Goal: Task Accomplishment & Management: Use online tool/utility

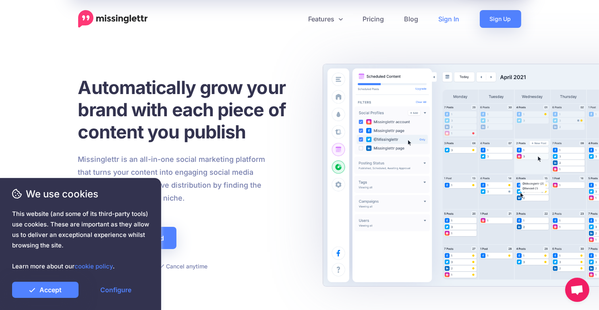
click at [443, 21] on link "Sign In" at bounding box center [449, 19] width 41 height 18
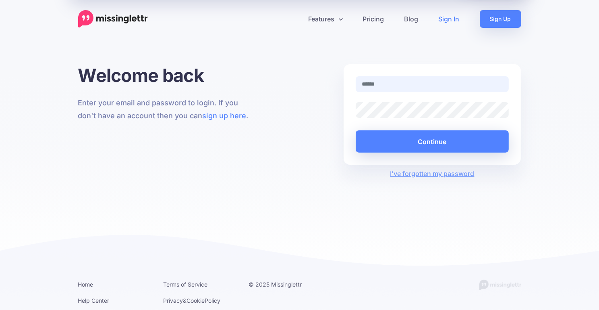
type input "**********"
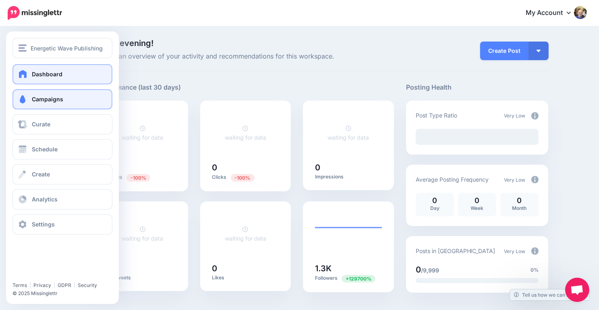
click at [55, 98] on span "Campaigns" at bounding box center [47, 99] width 31 height 7
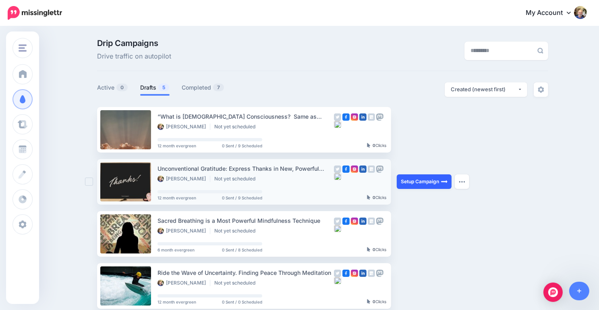
click at [429, 181] on link "Setup Campaign" at bounding box center [424, 181] width 55 height 15
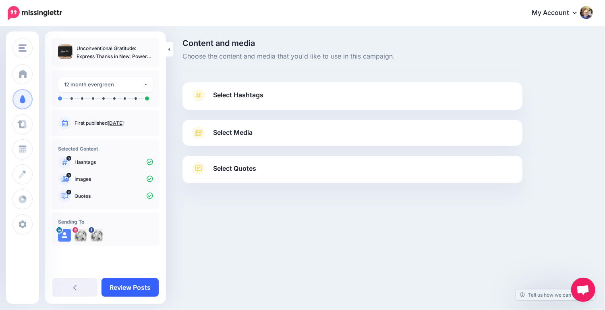
click at [140, 284] on link "Review Posts" at bounding box center [130, 287] width 57 height 19
click at [254, 135] on link "Select Media" at bounding box center [353, 132] width 324 height 13
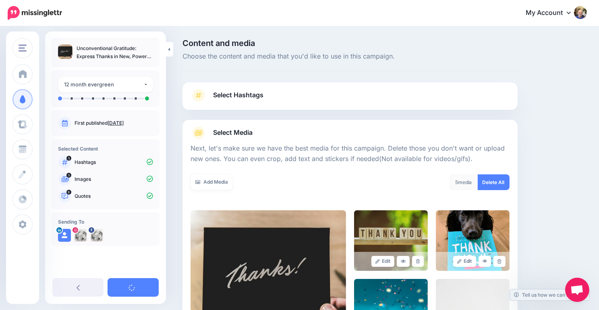
click at [95, 179] on p "Images" at bounding box center [114, 178] width 79 height 7
click at [85, 179] on p "Images" at bounding box center [114, 178] width 79 height 7
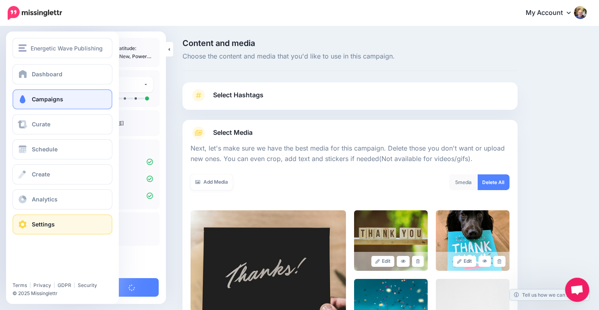
click at [45, 217] on link "Settings" at bounding box center [62, 224] width 100 height 20
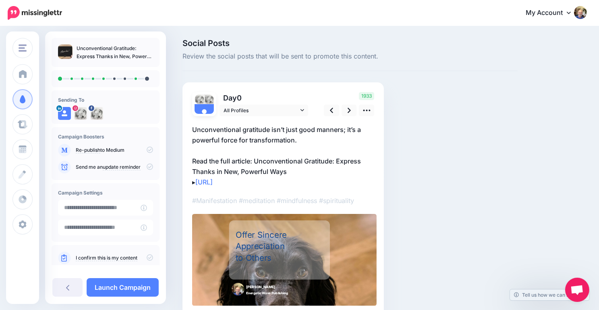
scroll to position [42, 0]
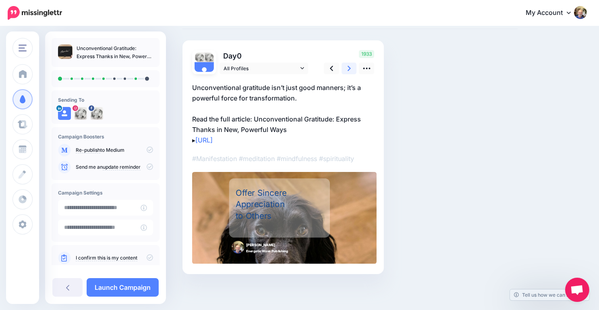
click at [350, 67] on icon at bounding box center [349, 68] width 3 height 5
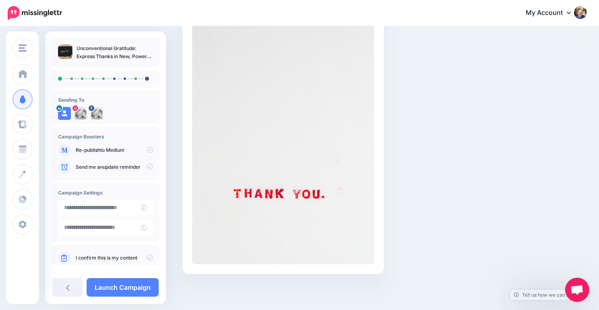
scroll to position [0, 0]
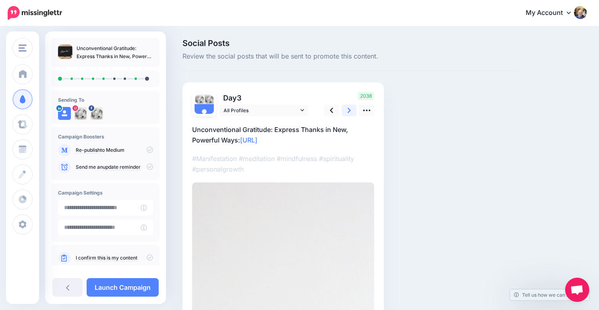
click at [349, 109] on icon at bounding box center [349, 110] width 3 height 5
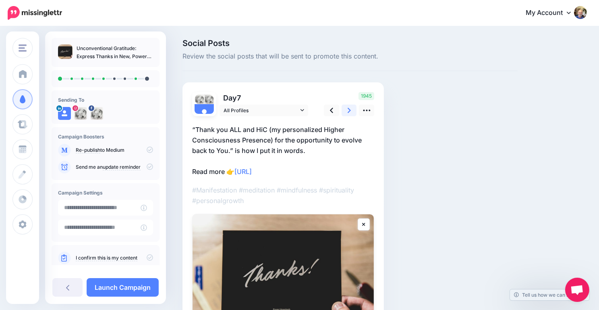
click at [349, 108] on icon at bounding box center [349, 110] width 3 height 8
click at [351, 111] on icon at bounding box center [349, 110] width 3 height 8
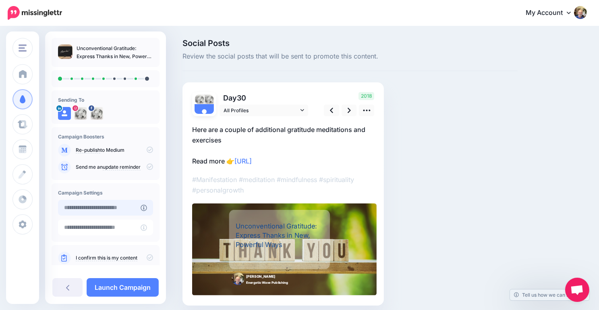
drag, startPoint x: 126, startPoint y: 155, endPoint x: 124, endPoint y: 200, distance: 44.8
click at [124, 200] on div "Unconventional Gratitude: Express Thanks in New, Powerful Ways Sending To" at bounding box center [105, 159] width 121 height 242
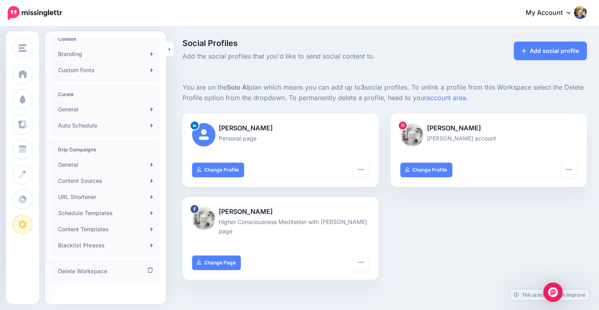
scroll to position [130, 0]
click at [103, 225] on link "Content Templates" at bounding box center [106, 227] width 102 height 16
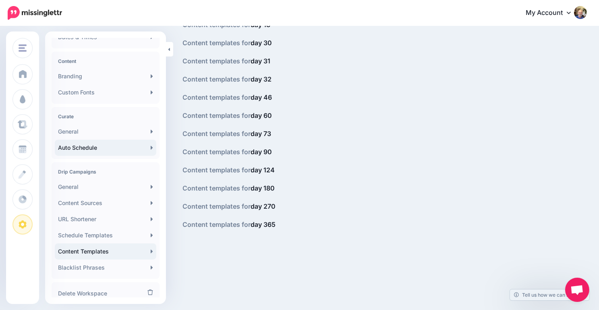
scroll to position [133, 0]
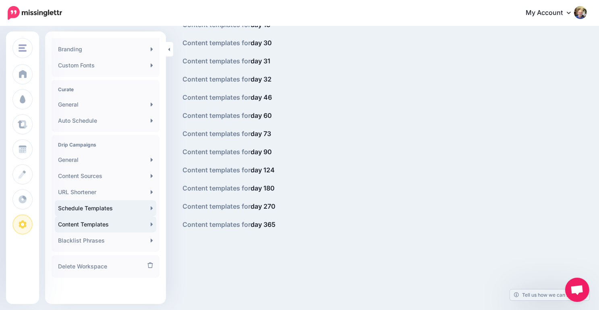
click at [104, 207] on link "Schedule Templates" at bounding box center [106, 208] width 102 height 16
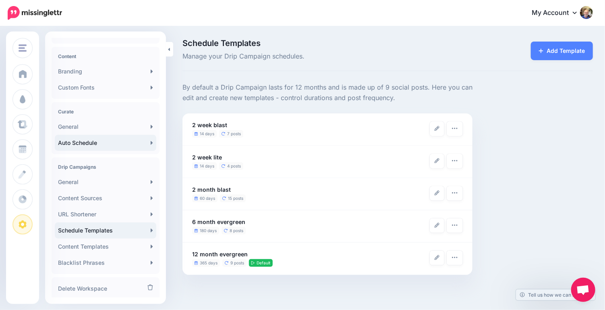
scroll to position [133, 0]
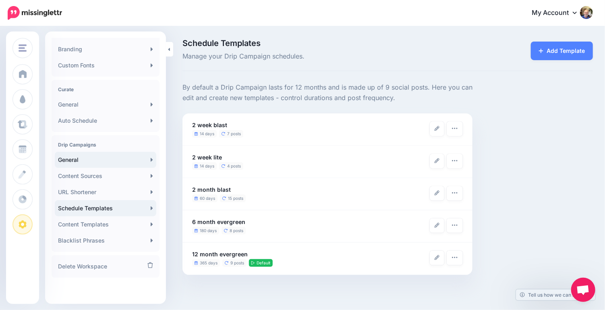
click at [107, 159] on link "General" at bounding box center [106, 160] width 102 height 16
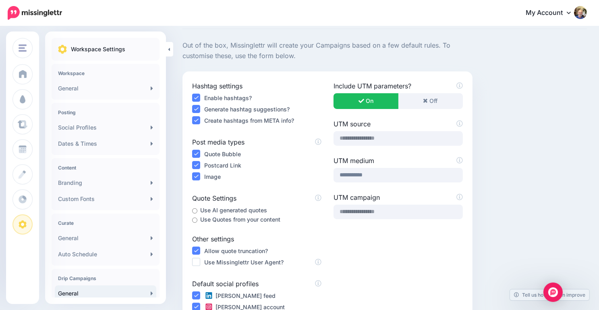
scroll to position [44, 0]
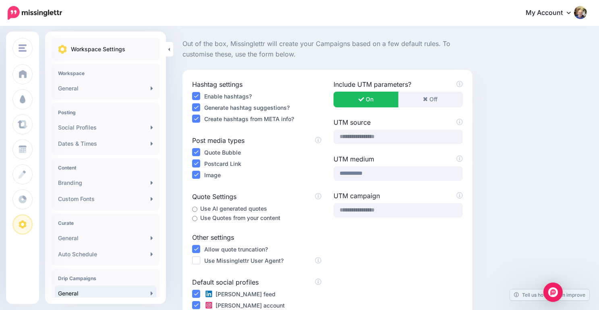
click at [195, 152] on ins at bounding box center [196, 152] width 8 height 8
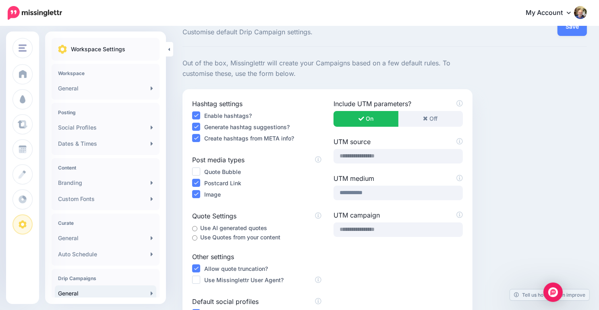
scroll to position [0, 0]
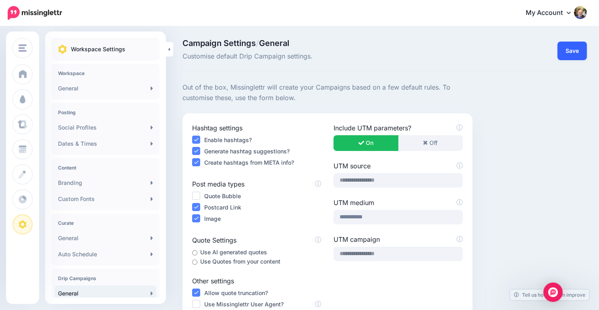
click at [579, 52] on button "Save" at bounding box center [572, 51] width 29 height 19
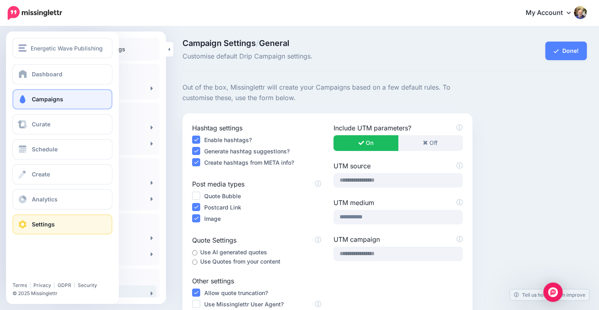
click at [50, 102] on span "Campaigns" at bounding box center [47, 99] width 31 height 7
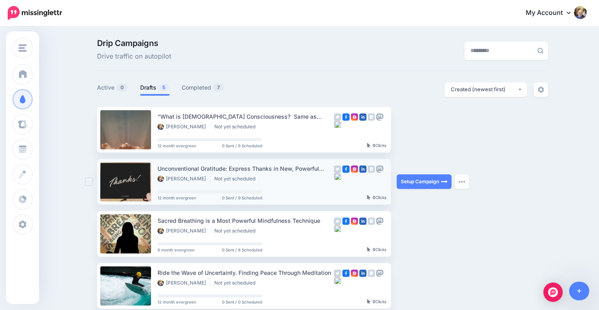
click at [285, 172] on div "Unconventional Gratitude: Express Thanks in New, Powerful Ways" at bounding box center [246, 168] width 177 height 9
click at [409, 181] on link "Setup Campaign" at bounding box center [424, 181] width 55 height 15
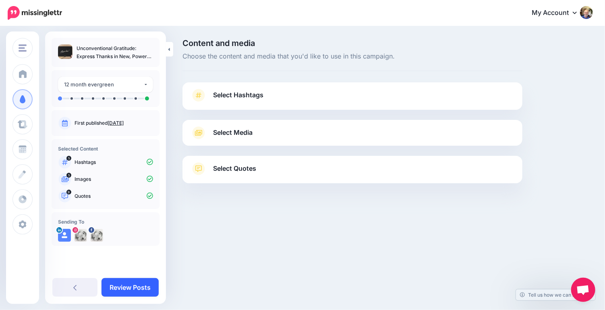
click at [134, 289] on link "Review Posts" at bounding box center [130, 287] width 57 height 19
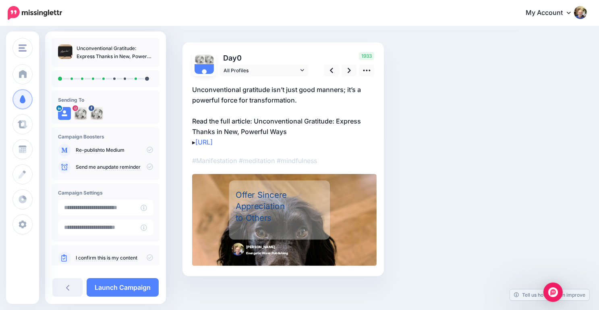
scroll to position [42, 0]
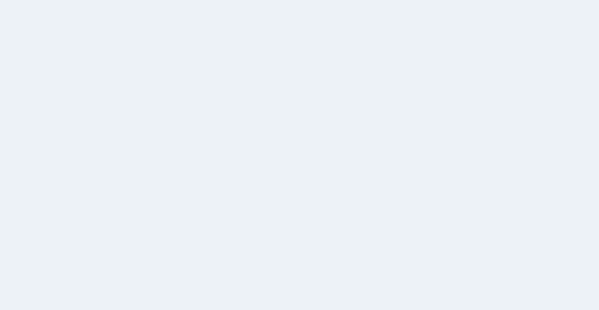
scroll to position [42, 0]
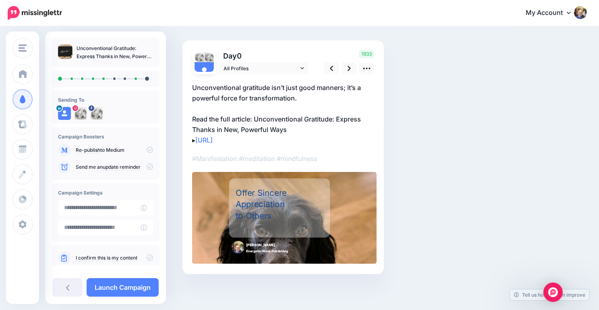
click at [281, 212] on div "Offer Sincere Appreciation to Others" at bounding box center [279, 204] width 87 height 34
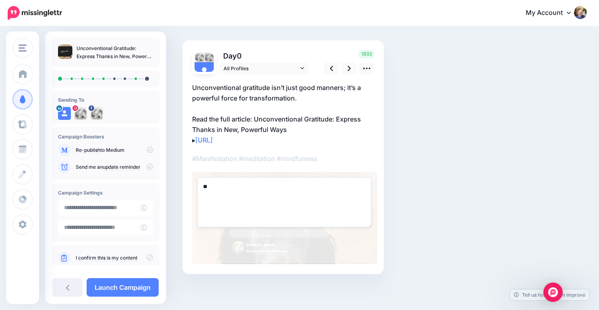
type textarea "*"
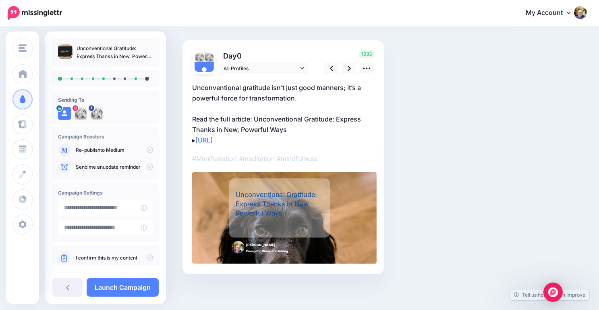
click at [346, 148] on div "▸ Rectangle" at bounding box center [283, 169] width 182 height 190
click at [304, 220] on div "Rectangle" at bounding box center [280, 207] width 106 height 59
click at [278, 190] on div "Unconventional Gratitude: Express Thanks in New, Powerful Ways" at bounding box center [279, 204] width 87 height 28
type textarea "**********"
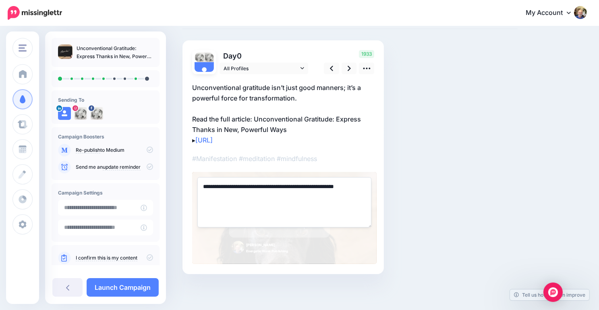
click at [278, 190] on textarea "**********" at bounding box center [285, 202] width 174 height 50
click at [418, 231] on div "Social Posts Review the social posts that will be sent to promote this content.…" at bounding box center [350, 147] width 347 height 301
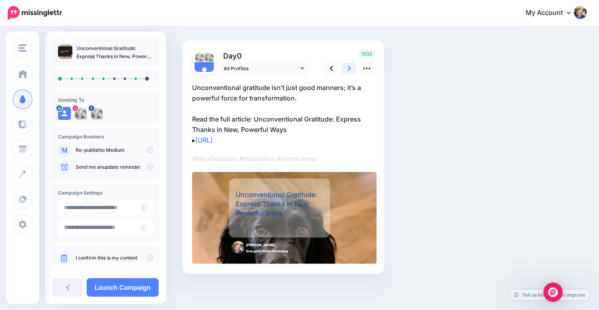
click at [350, 67] on icon at bounding box center [349, 68] width 3 height 5
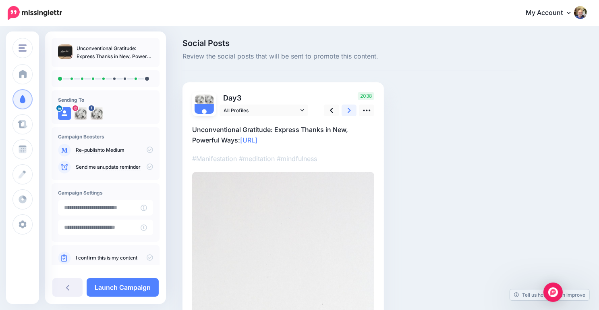
scroll to position [0, 0]
click at [353, 104] on link at bounding box center [349, 110] width 15 height 12
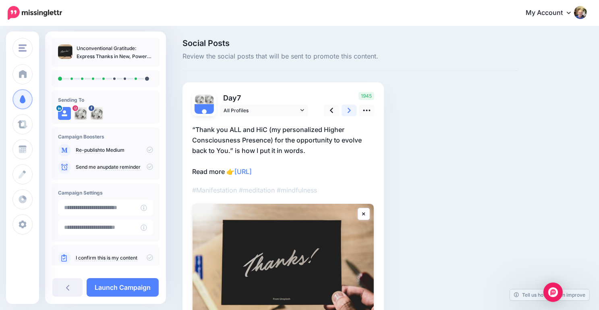
click at [349, 114] on icon at bounding box center [349, 110] width 3 height 8
click at [346, 109] on link at bounding box center [349, 110] width 15 height 12
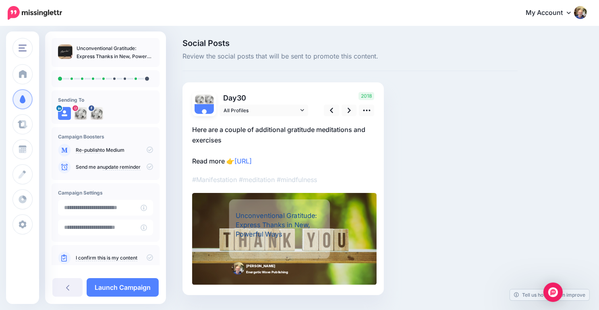
click at [302, 237] on div "Unconventional Gratitude: Express Thanks in New, Powerful Ways" at bounding box center [279, 225] width 87 height 28
click at [427, 189] on div "Social Posts Review the social posts that will be sent to promote this content.…" at bounding box center [350, 179] width 347 height 280
click at [349, 112] on icon at bounding box center [349, 110] width 3 height 5
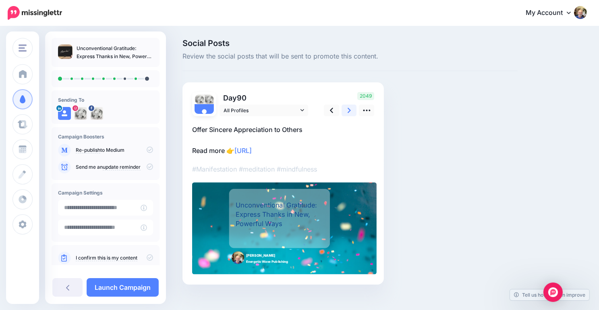
click at [349, 112] on icon at bounding box center [349, 110] width 3 height 5
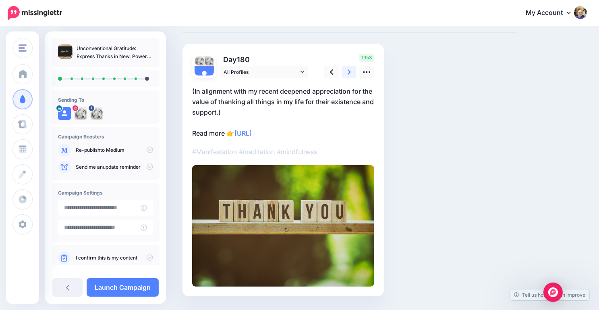
scroll to position [39, 0]
click at [348, 71] on icon at bounding box center [349, 71] width 3 height 8
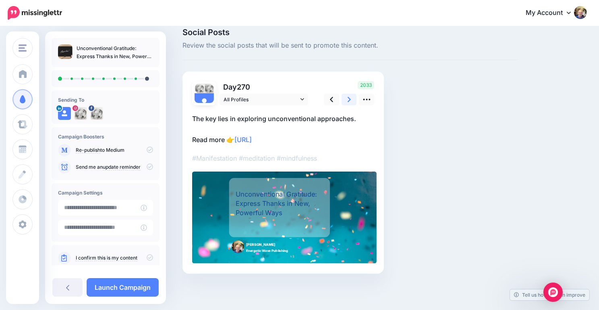
scroll to position [11, 0]
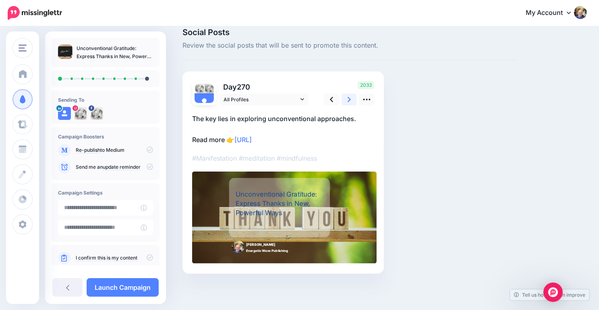
click at [348, 99] on icon at bounding box center [349, 99] width 3 height 8
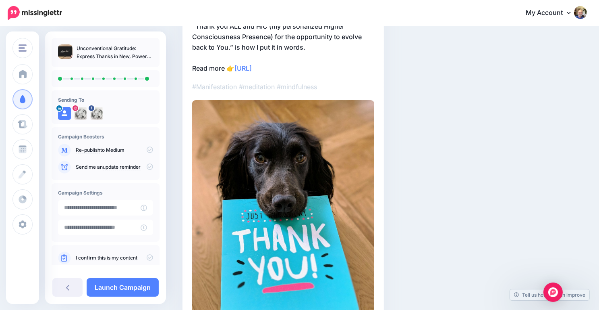
scroll to position [182, 0]
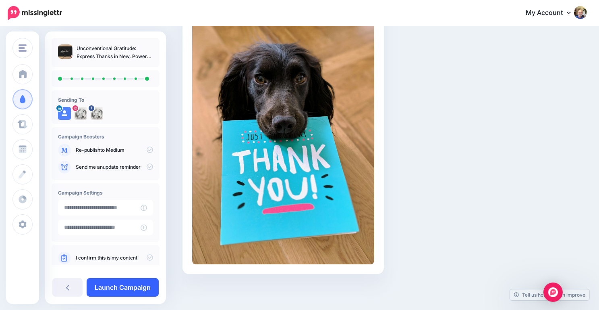
click at [121, 287] on link "Launch Campaign" at bounding box center [123, 287] width 72 height 19
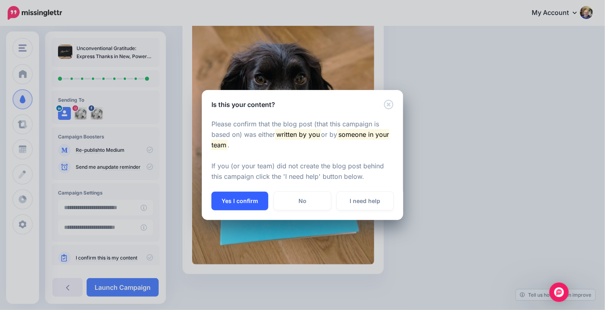
click at [247, 198] on button "Yes I confirm" at bounding box center [240, 200] width 57 height 19
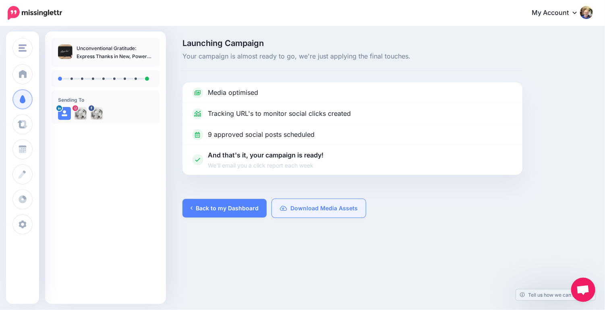
click at [306, 210] on link "Download Media Assets" at bounding box center [319, 208] width 94 height 19
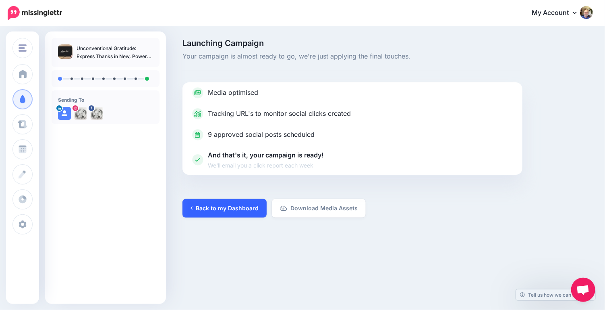
click at [221, 209] on link "Back to my Dashboard" at bounding box center [225, 208] width 84 height 19
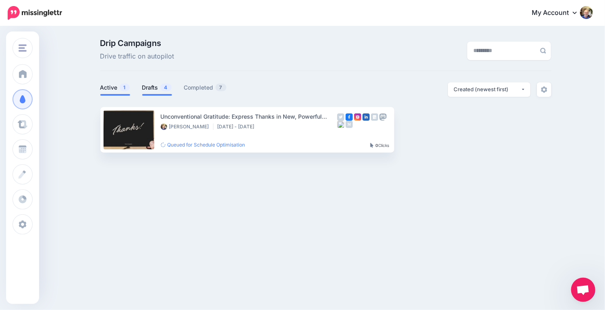
click at [153, 90] on link "Drafts 4" at bounding box center [157, 88] width 30 height 10
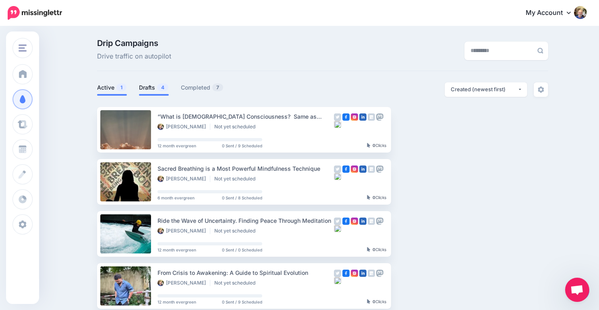
click at [110, 89] on link "Active 1" at bounding box center [112, 88] width 30 height 10
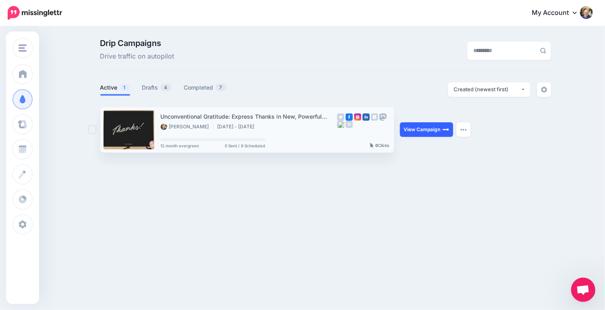
click at [421, 129] on link "View Campaign" at bounding box center [426, 129] width 53 height 15
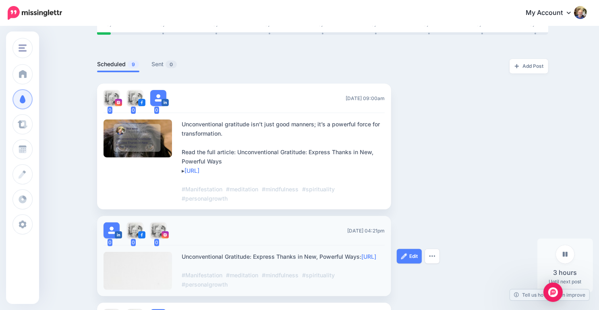
scroll to position [167, 0]
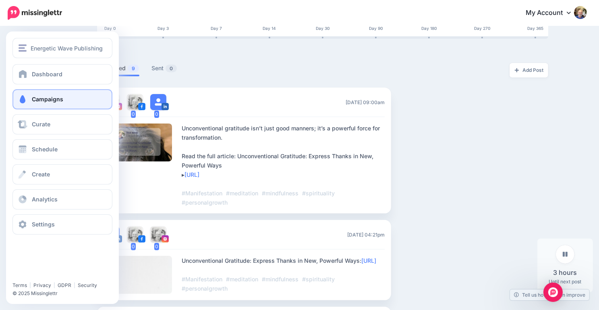
click at [50, 100] on span "Campaigns" at bounding box center [47, 99] width 31 height 7
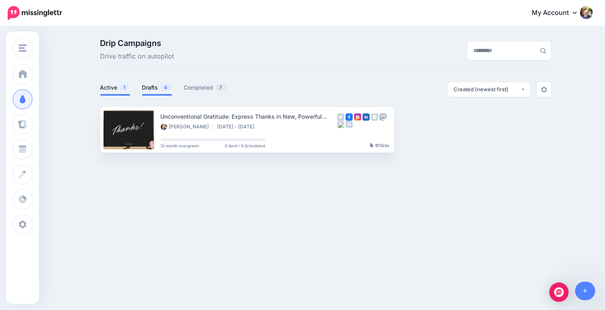
click at [154, 90] on link "Drafts 4" at bounding box center [157, 88] width 30 height 10
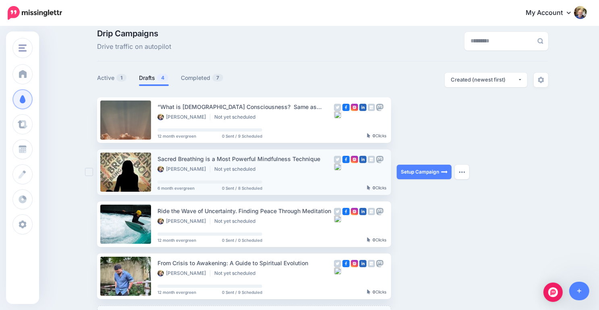
scroll to position [22, 0]
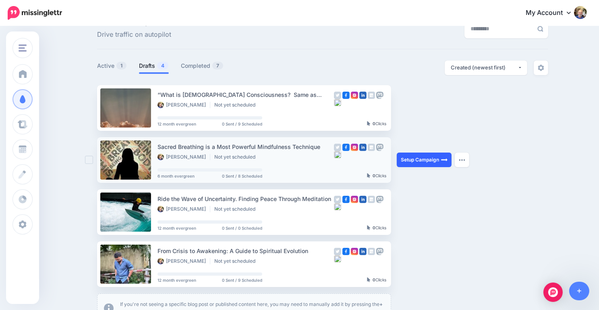
click at [422, 160] on link "Setup Campaign" at bounding box center [424, 159] width 55 height 15
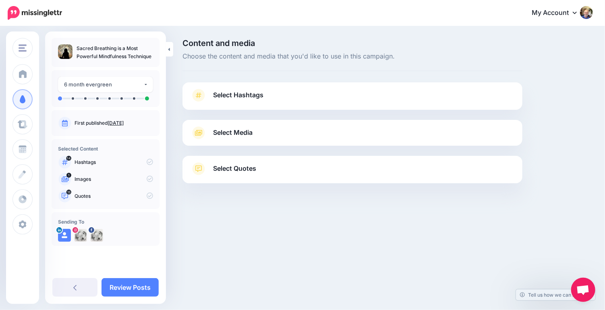
click at [248, 97] on span "Select Hashtags" at bounding box center [238, 94] width 50 height 11
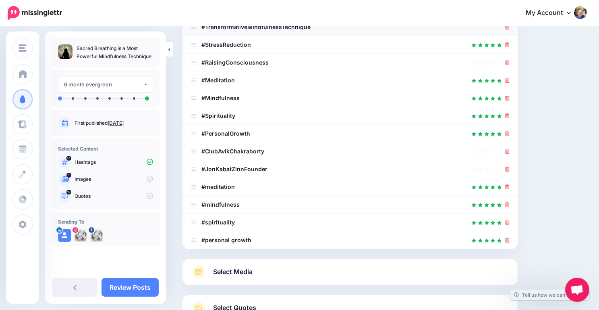
scroll to position [182, 0]
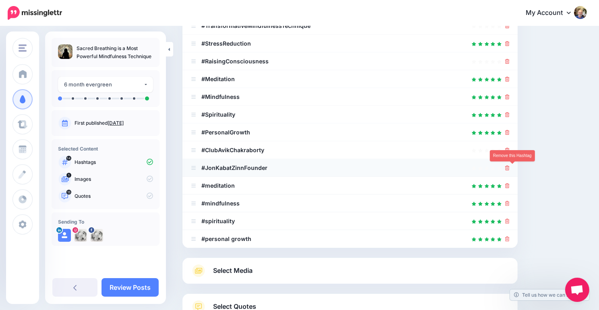
click at [510, 169] on icon at bounding box center [507, 167] width 4 height 5
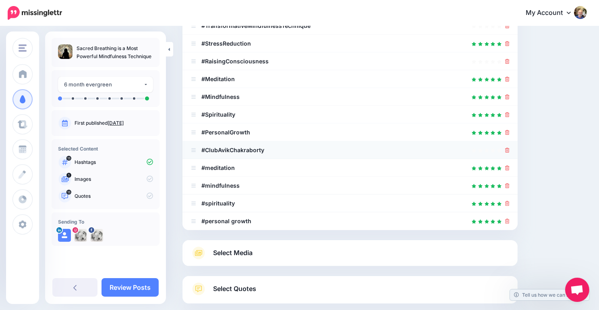
click at [509, 150] on div at bounding box center [350, 150] width 319 height 10
click at [510, 149] on icon at bounding box center [507, 150] width 4 height 5
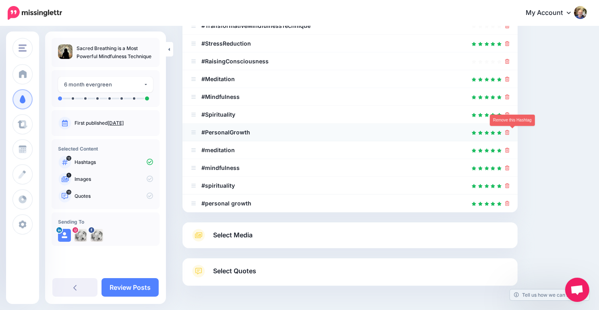
click at [510, 131] on icon at bounding box center [507, 132] width 4 height 5
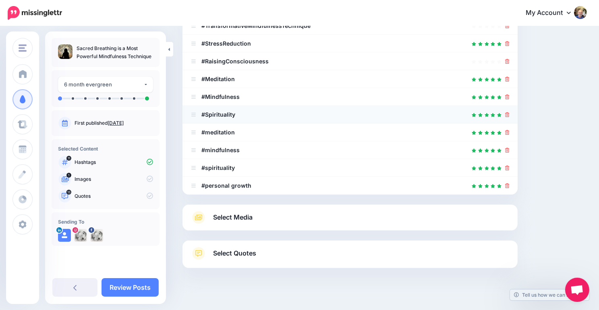
click at [509, 115] on div at bounding box center [350, 115] width 319 height 10
click at [510, 114] on icon at bounding box center [507, 114] width 4 height 5
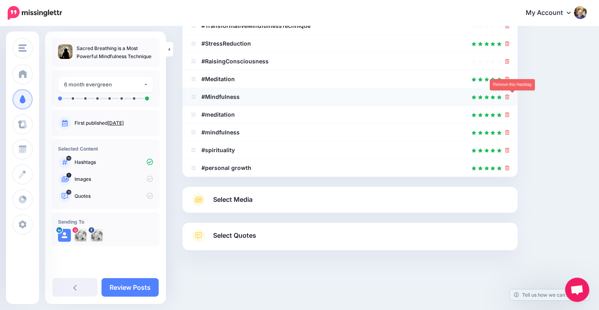
click at [510, 97] on icon at bounding box center [507, 96] width 4 height 5
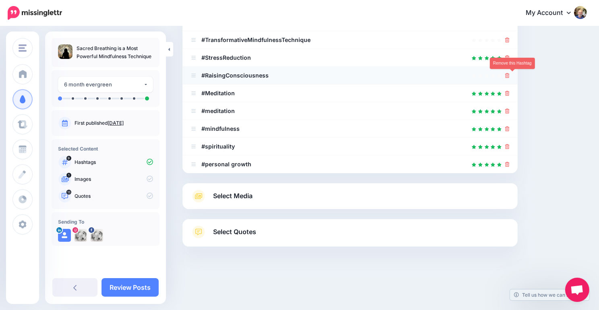
click at [510, 77] on icon at bounding box center [507, 75] width 4 height 5
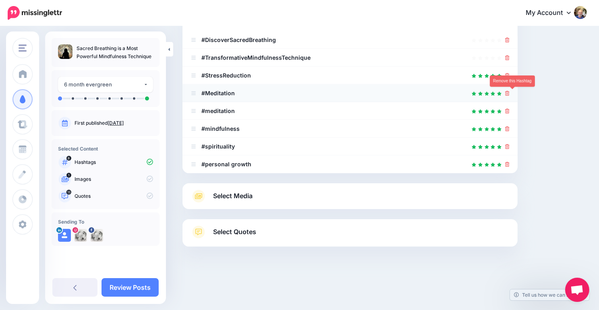
click at [510, 92] on icon at bounding box center [507, 93] width 4 height 5
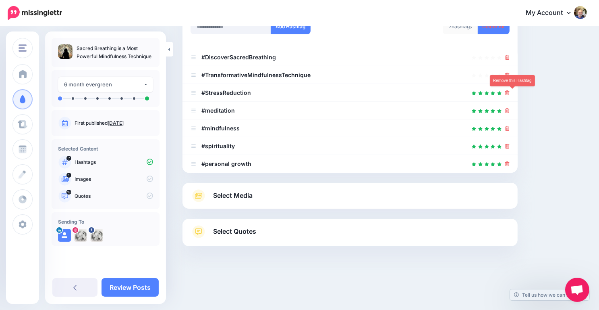
scroll to position [132, 0]
click at [510, 73] on icon at bounding box center [507, 75] width 4 height 5
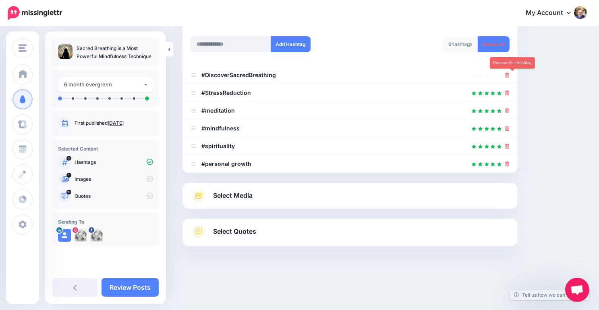
scroll to position [114, 0]
click at [510, 75] on icon at bounding box center [507, 75] width 4 height 5
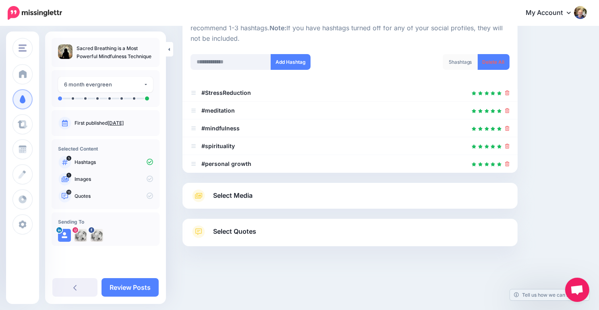
scroll to position [97, 0]
click at [238, 191] on span "Select Media" at bounding box center [233, 195] width 40 height 11
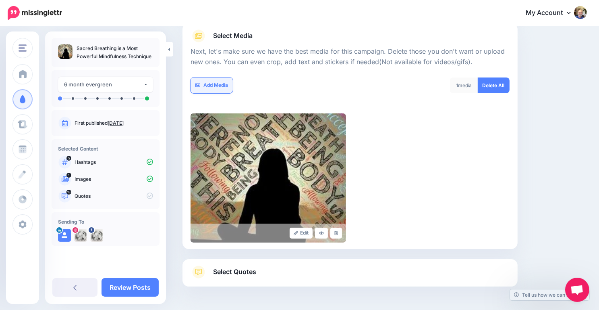
click at [213, 85] on link "Add Media" at bounding box center [212, 85] width 42 height 16
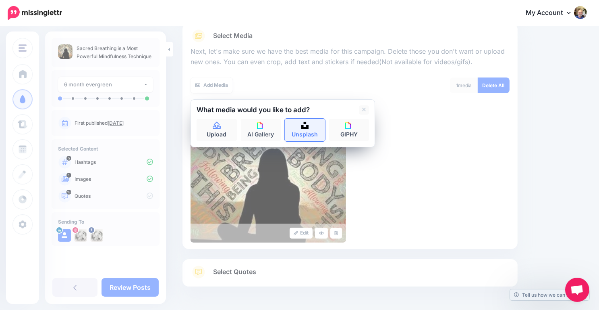
click at [301, 124] on img at bounding box center [304, 125] width 7 height 7
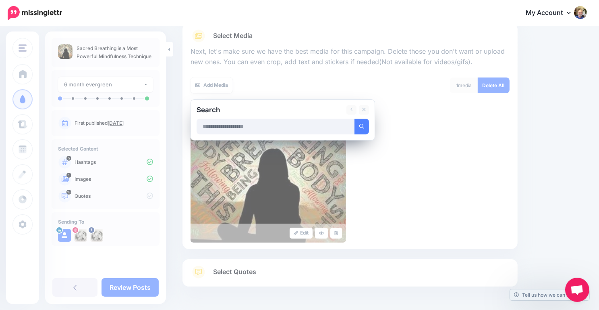
click at [285, 127] on input "text" at bounding box center [276, 127] width 158 height 16
type input "**********"
click at [355, 119] on button "submit" at bounding box center [362, 127] width 15 height 16
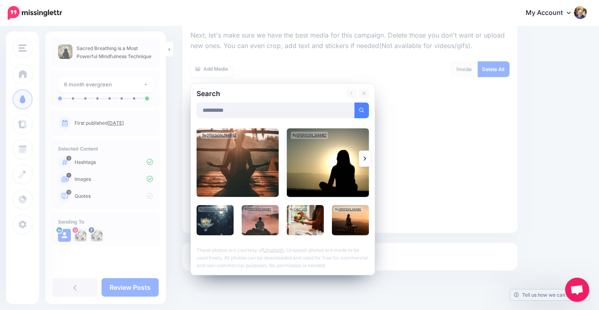
scroll to position [115, 0]
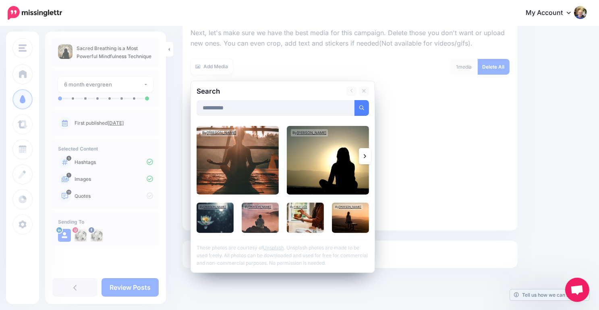
click at [310, 152] on img at bounding box center [328, 160] width 82 height 69
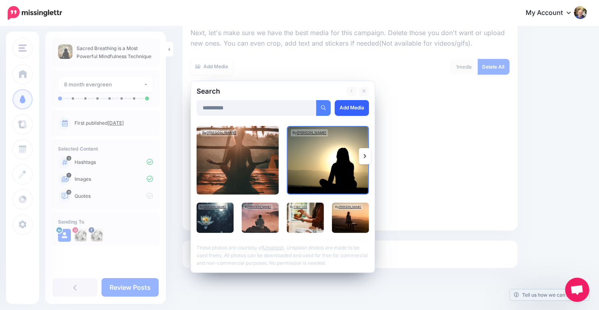
click at [347, 108] on link "Add Media" at bounding box center [352, 108] width 34 height 16
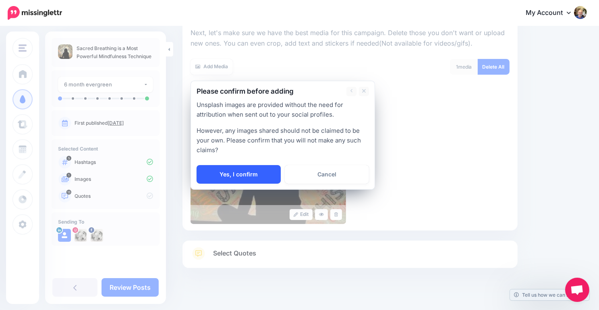
click at [256, 173] on link "Yes, I confirm" at bounding box center [239, 174] width 84 height 19
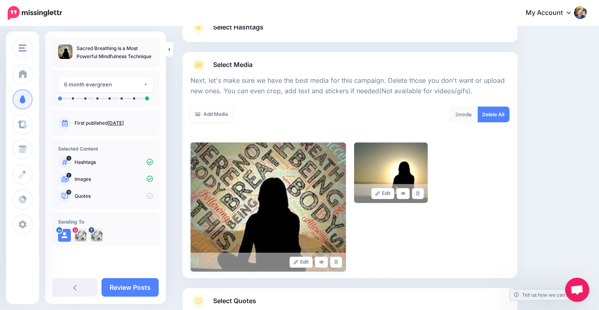
scroll to position [67, 0]
click at [213, 114] on link "Add Media" at bounding box center [212, 115] width 42 height 16
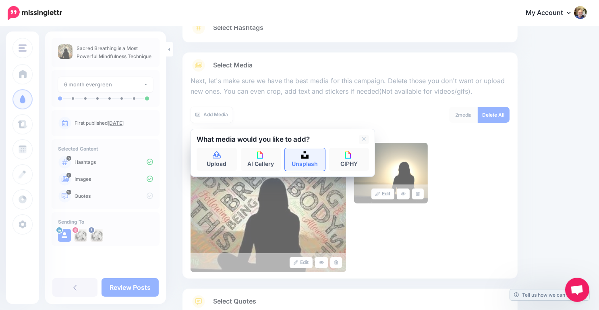
click at [307, 153] on img at bounding box center [304, 154] width 7 height 7
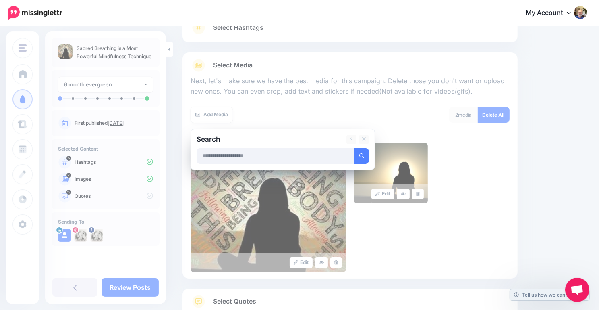
click at [285, 154] on input "text" at bounding box center [276, 156] width 158 height 16
type input "**********"
click at [355, 148] on button "submit" at bounding box center [362, 156] width 15 height 16
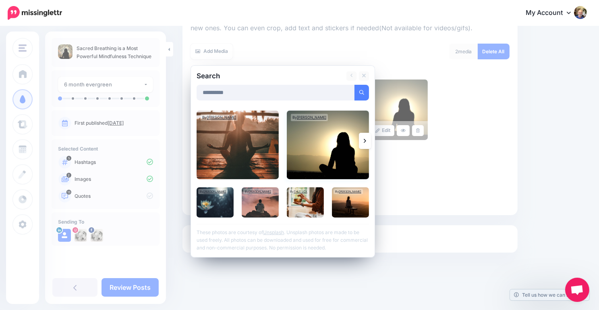
scroll to position [131, 0]
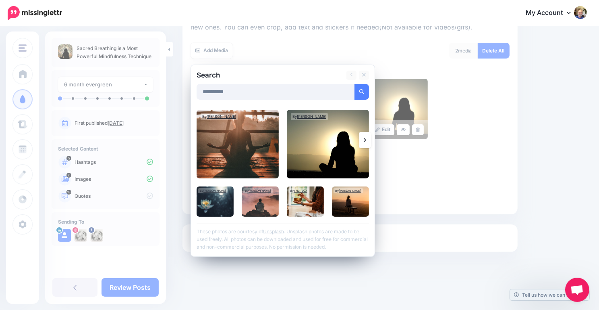
click at [365, 138] on icon at bounding box center [365, 140] width 2 height 6
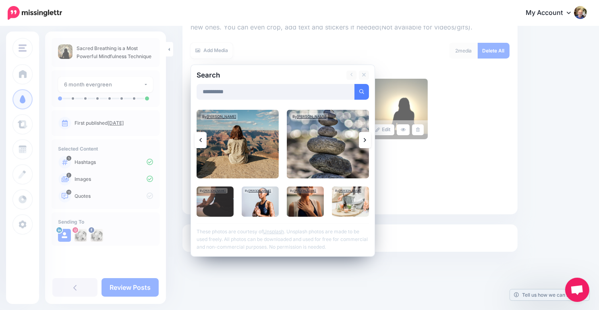
click at [365, 138] on icon at bounding box center [365, 140] width 2 height 6
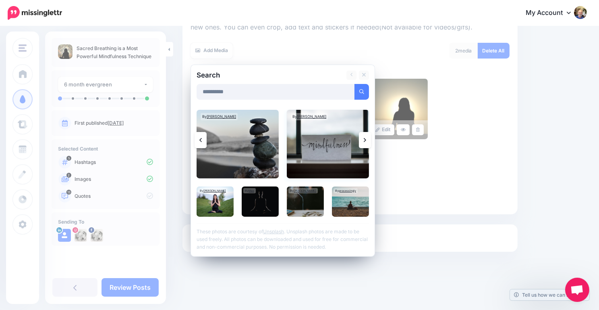
click at [327, 135] on img at bounding box center [328, 144] width 82 height 69
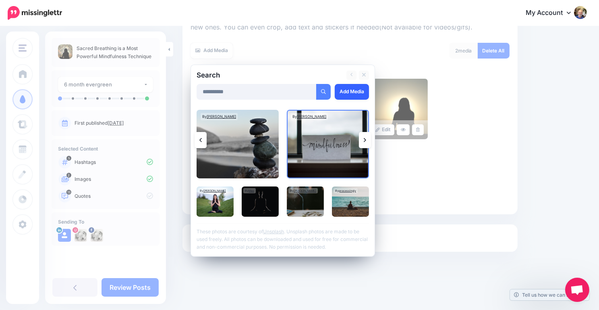
click at [351, 93] on link "Add Media" at bounding box center [352, 92] width 34 height 16
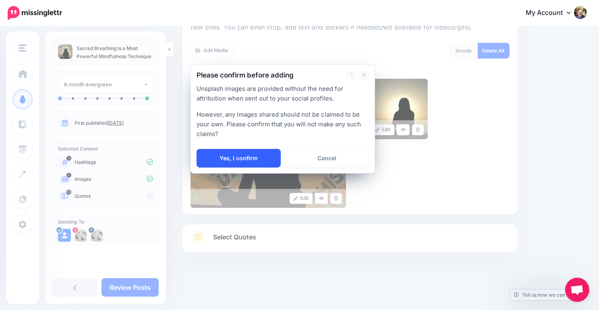
click at [248, 154] on link "Yes, I confirm" at bounding box center [239, 158] width 84 height 19
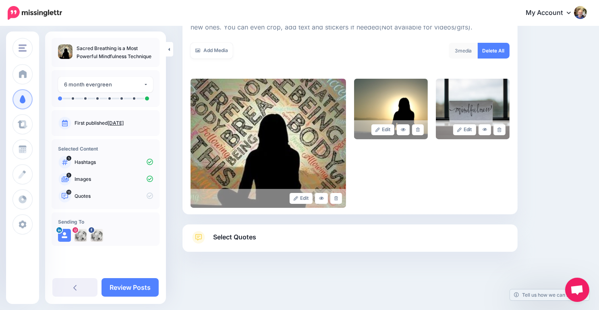
scroll to position [137, 0]
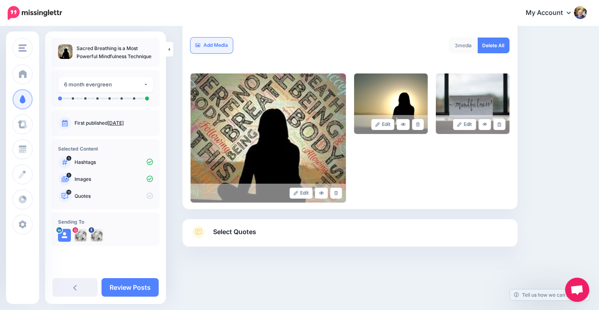
click at [221, 44] on link "Add Media" at bounding box center [212, 45] width 42 height 16
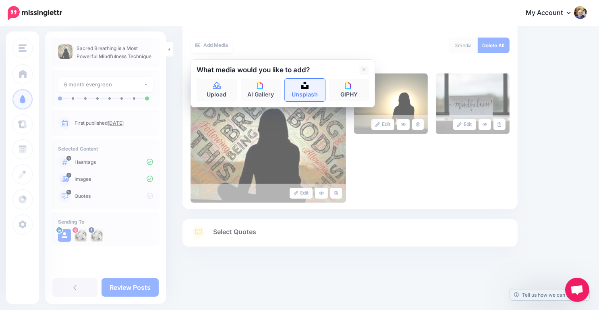
click at [299, 82] on link "Unsplash" at bounding box center [305, 90] width 40 height 23
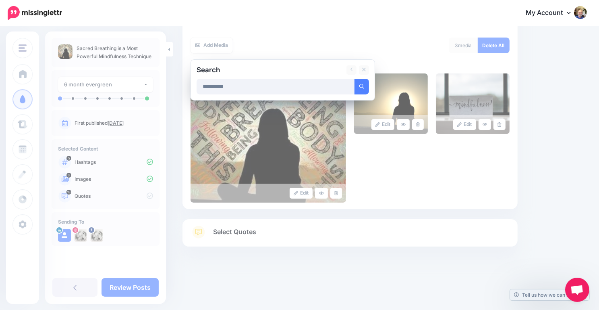
type input "**********"
click at [355, 79] on button "submit" at bounding box center [362, 87] width 15 height 16
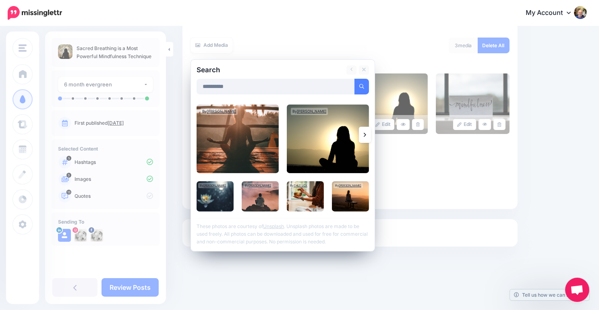
click at [362, 136] on link at bounding box center [365, 135] width 12 height 16
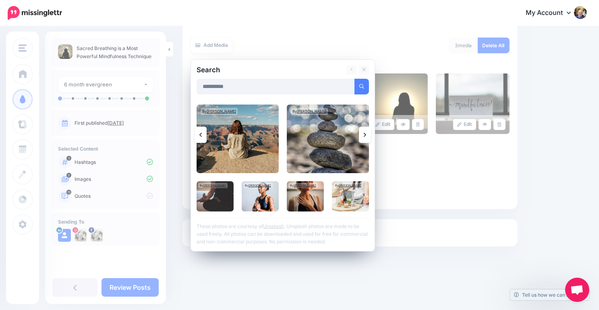
click at [362, 136] on link at bounding box center [365, 135] width 12 height 16
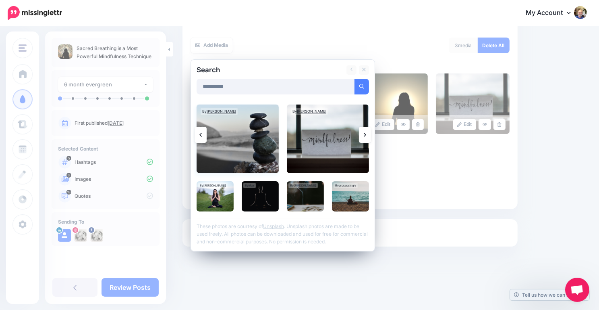
click at [231, 130] on img at bounding box center [238, 138] width 82 height 69
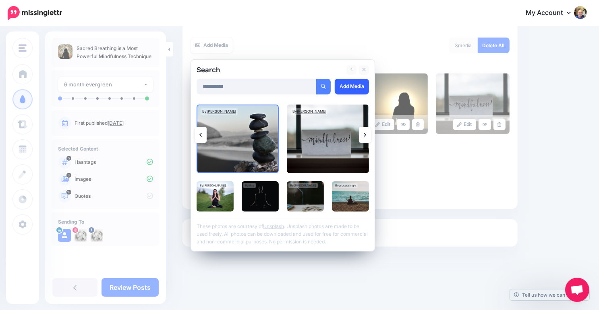
click at [351, 90] on link "Add Media" at bounding box center [352, 87] width 34 height 16
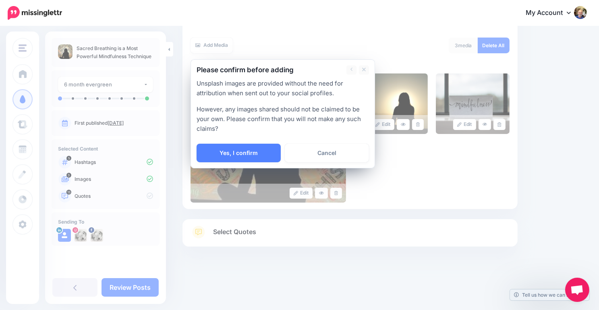
click at [239, 141] on div at bounding box center [283, 138] width 173 height 10
click at [243, 151] on link "Yes, I confirm" at bounding box center [239, 152] width 84 height 19
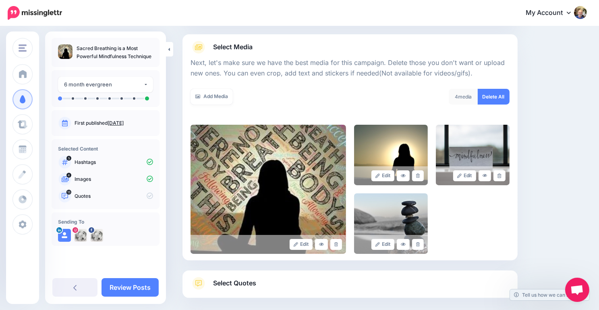
scroll to position [84, 0]
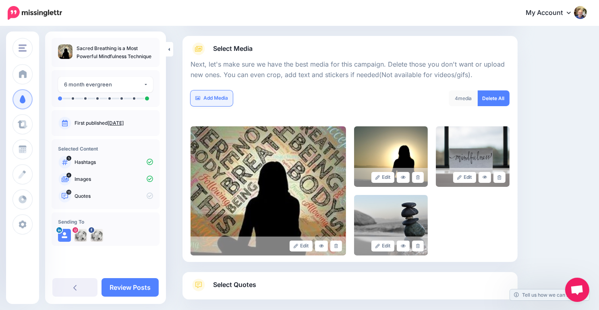
click at [214, 99] on link "Add Media" at bounding box center [212, 98] width 42 height 16
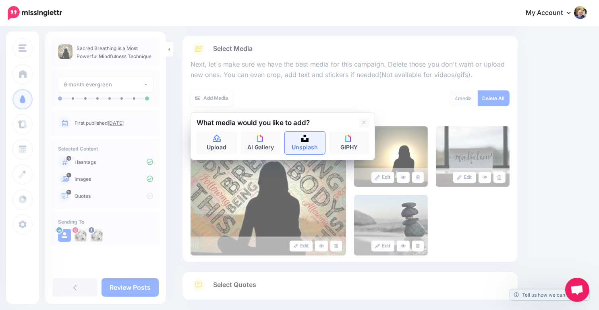
click at [308, 142] on link "Unsplash" at bounding box center [305, 142] width 40 height 23
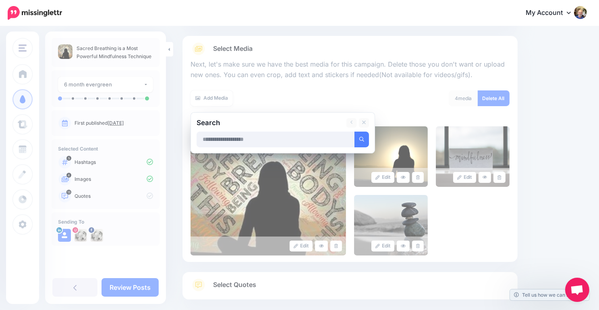
click at [279, 141] on input "text" at bounding box center [276, 139] width 158 height 16
click at [279, 141] on input "*" at bounding box center [276, 139] width 158 height 16
type input "**********"
click at [362, 141] on button "submit" at bounding box center [362, 139] width 15 height 16
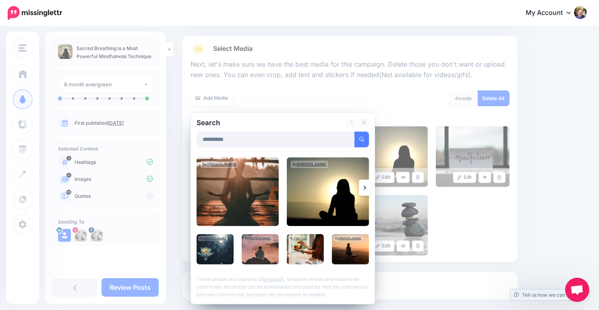
click at [362, 189] on link at bounding box center [365, 187] width 12 height 16
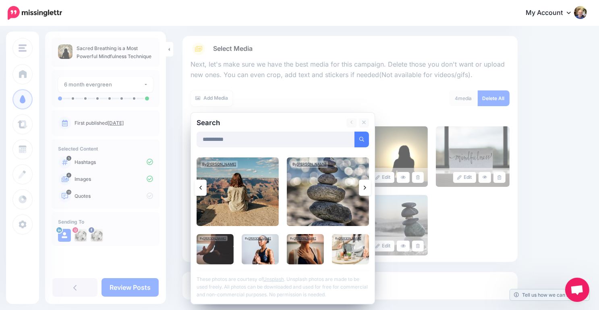
click at [369, 183] on link at bounding box center [365, 187] width 12 height 16
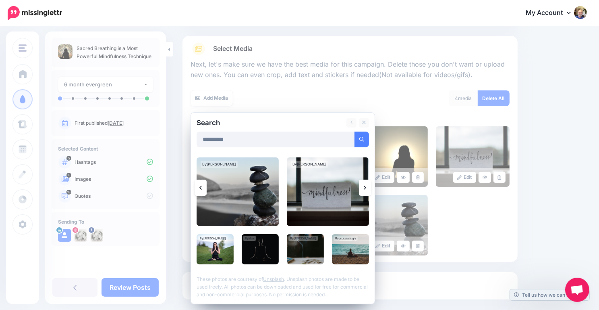
click at [367, 189] on link at bounding box center [365, 187] width 12 height 16
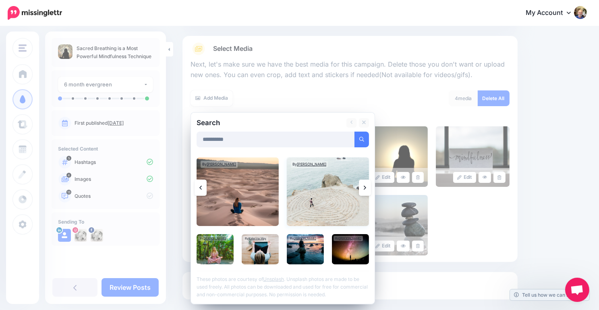
click at [343, 203] on img at bounding box center [328, 191] width 82 height 69
click at [347, 146] on link "Add Media" at bounding box center [352, 139] width 34 height 16
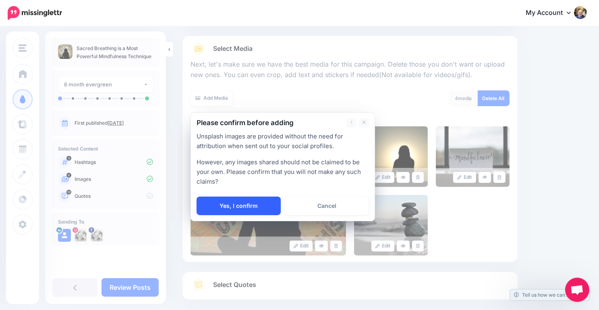
click at [262, 211] on link "Yes, I confirm" at bounding box center [239, 205] width 84 height 19
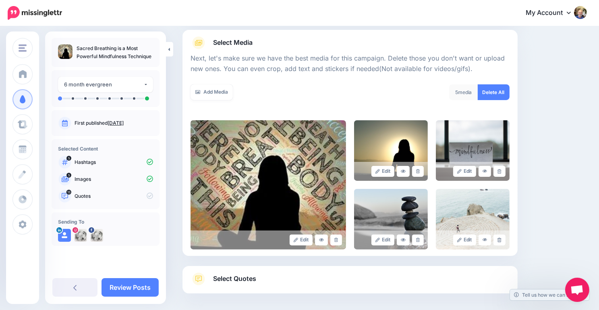
scroll to position [85, 0]
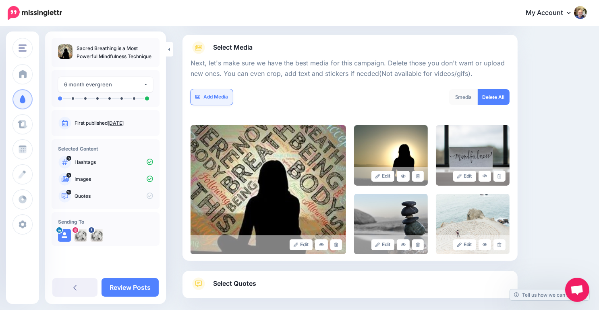
click at [220, 95] on link "Add Media" at bounding box center [212, 97] width 42 height 16
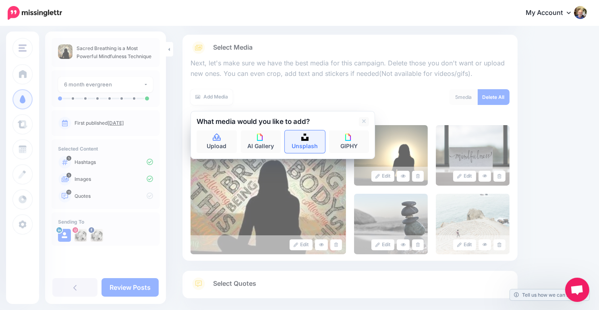
click at [305, 135] on img at bounding box center [304, 136] width 7 height 7
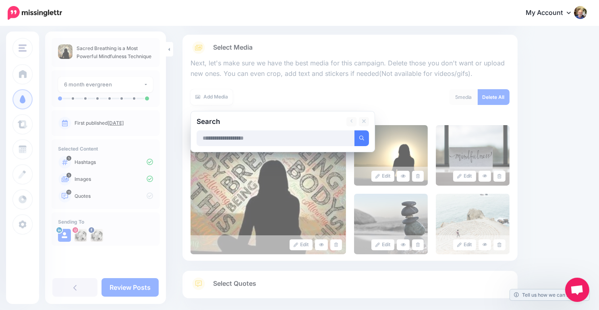
click at [297, 141] on input "text" at bounding box center [276, 138] width 158 height 16
type input "**********"
click at [361, 138] on icon "submit" at bounding box center [362, 137] width 5 height 5
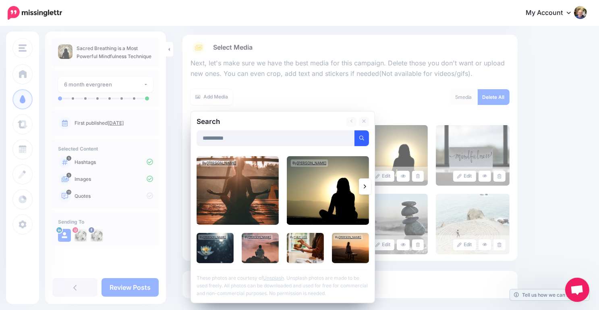
click at [364, 185] on icon at bounding box center [365, 186] width 2 height 6
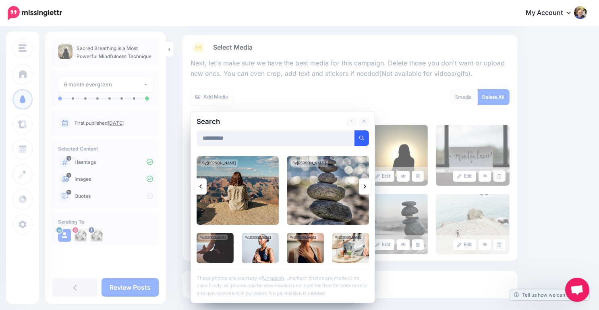
click at [364, 185] on icon at bounding box center [365, 186] width 2 height 6
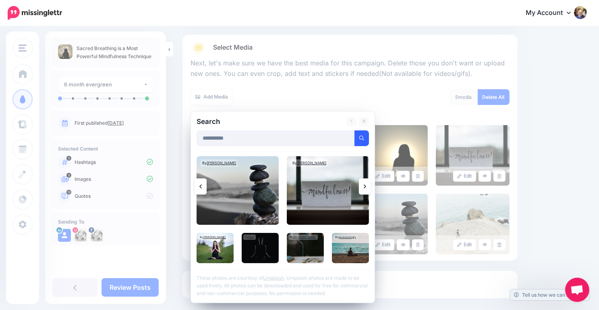
click at [364, 185] on icon at bounding box center [365, 186] width 2 height 6
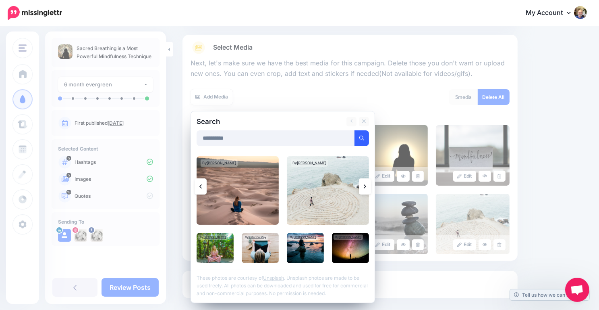
click at [364, 185] on icon at bounding box center [365, 186] width 2 height 6
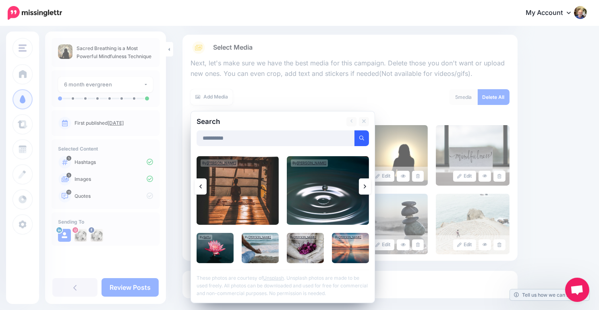
click at [364, 185] on icon at bounding box center [365, 186] width 2 height 6
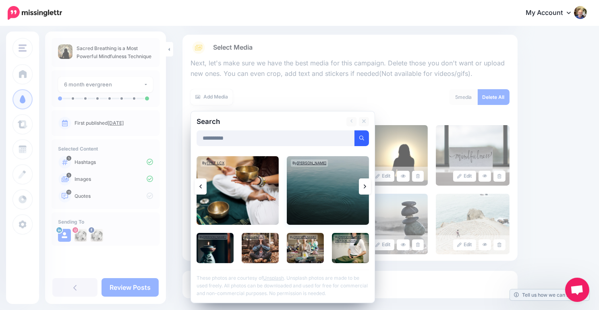
click at [321, 184] on img at bounding box center [328, 190] width 82 height 69
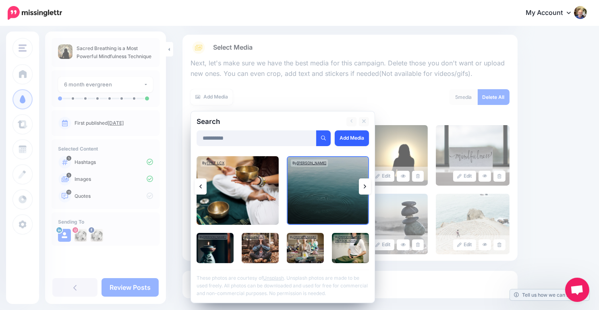
click at [348, 141] on link "Add Media" at bounding box center [352, 138] width 34 height 16
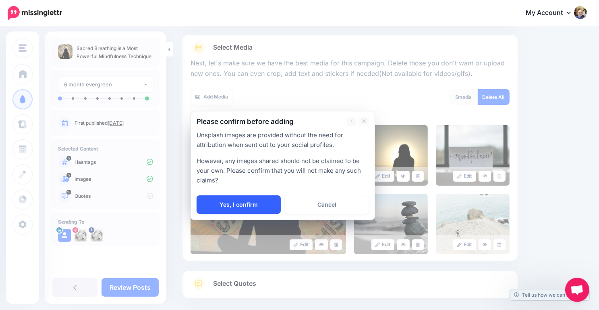
click at [253, 204] on link "Yes, I confirm" at bounding box center [239, 204] width 84 height 19
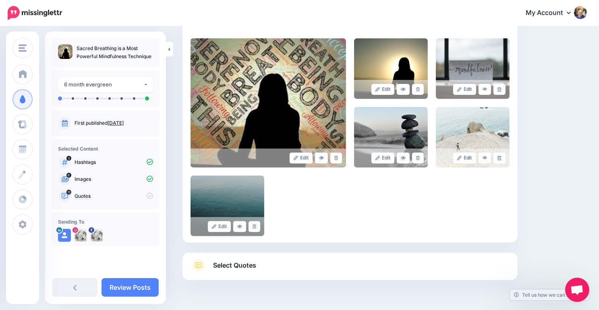
scroll to position [163, 0]
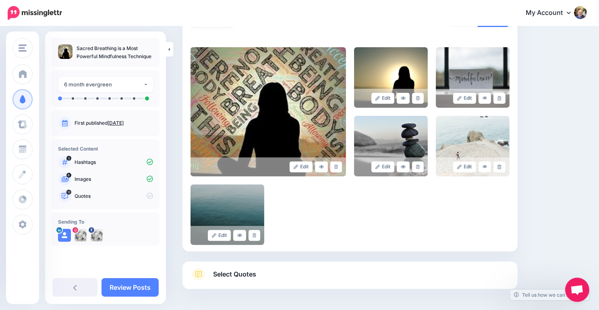
click at [235, 277] on span "Select Quotes" at bounding box center [234, 273] width 43 height 11
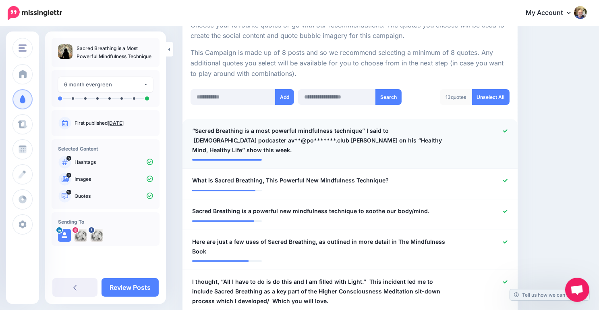
click at [508, 128] on link at bounding box center [505, 131] width 4 height 6
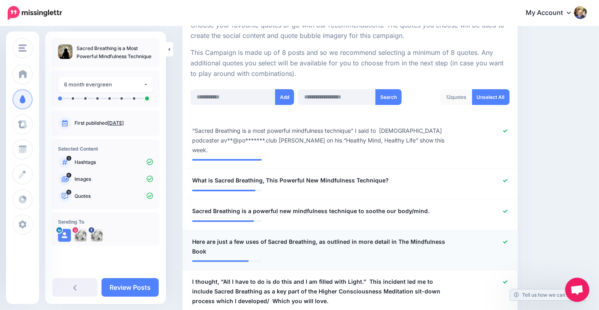
click at [508, 240] on icon at bounding box center [505, 241] width 4 height 3
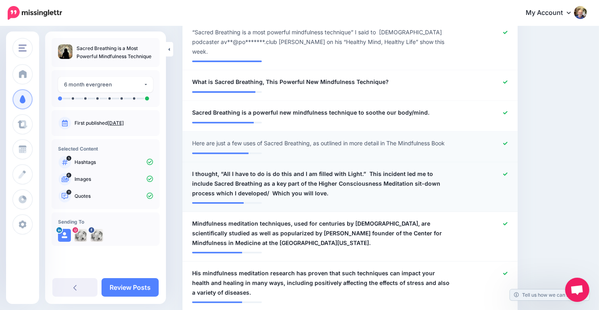
scroll to position [263, 0]
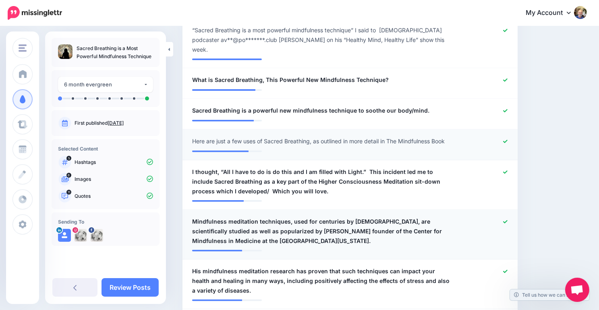
click at [508, 220] on icon at bounding box center [505, 221] width 4 height 3
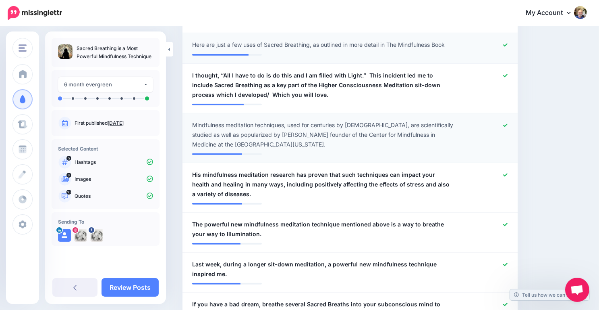
scroll to position [362, 0]
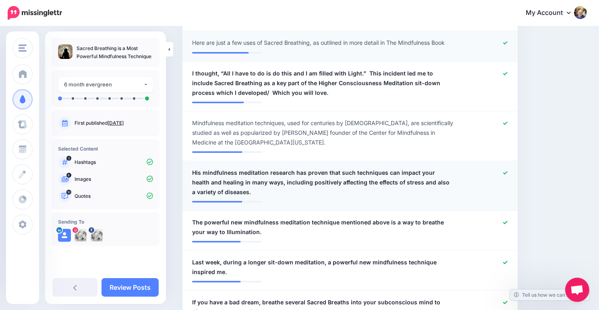
click at [508, 170] on icon at bounding box center [505, 172] width 4 height 4
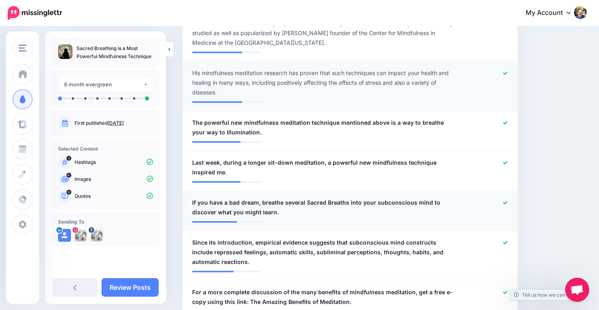
scroll to position [464, 0]
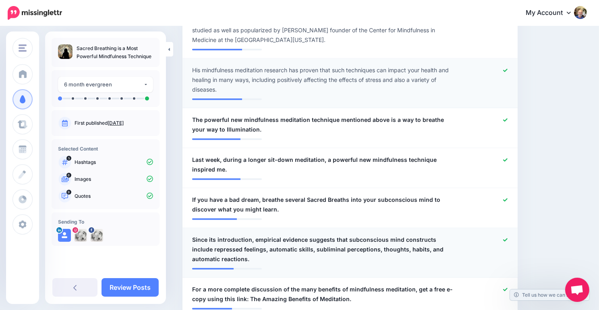
click at [508, 237] on icon at bounding box center [505, 239] width 4 height 4
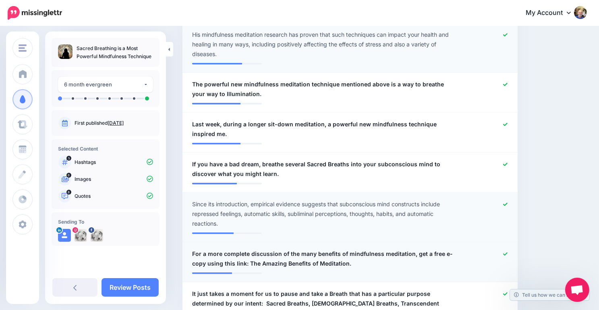
scroll to position [505, 0]
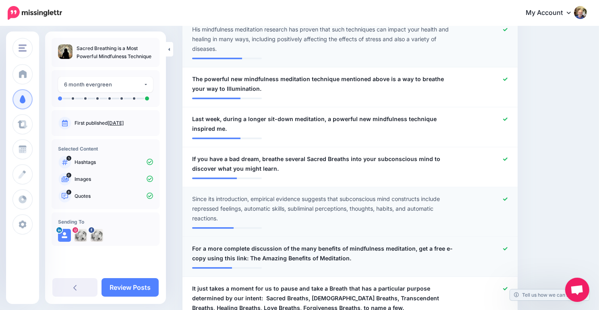
click at [508, 243] on div at bounding box center [487, 252] width 55 height 19
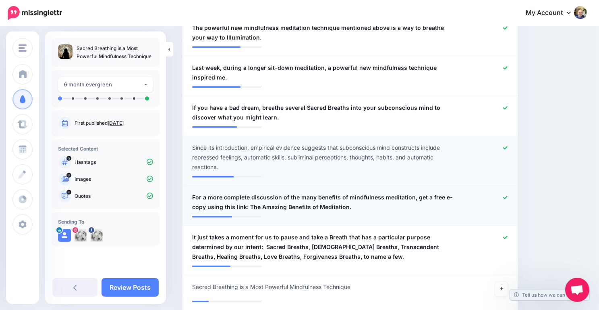
scroll to position [557, 0]
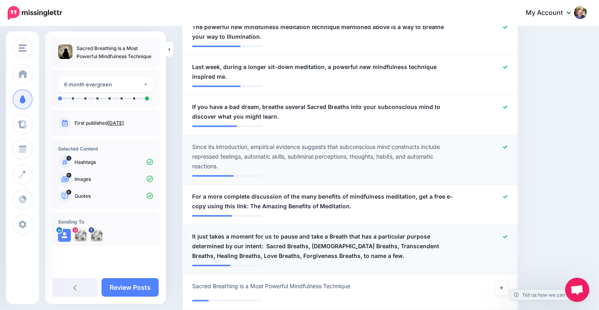
click at [508, 234] on icon at bounding box center [505, 236] width 4 height 4
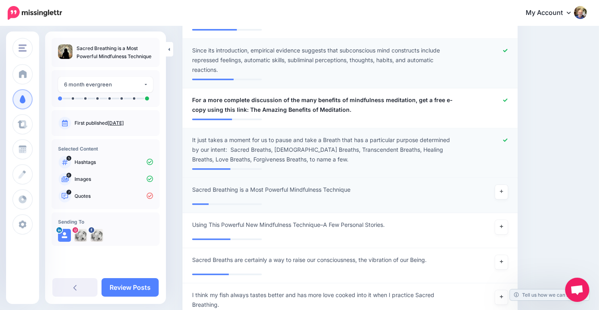
scroll to position [658, 0]
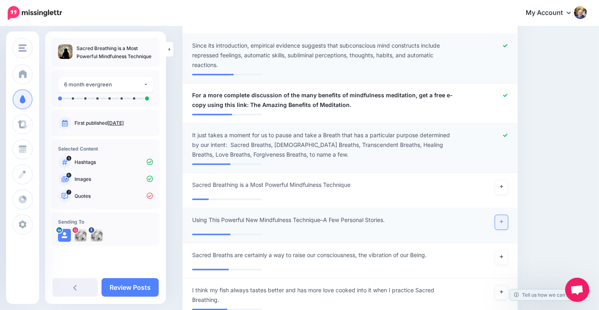
click at [503, 220] on icon at bounding box center [501, 221] width 3 height 3
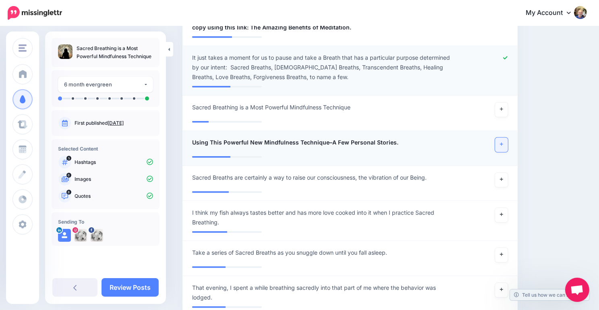
scroll to position [735, 0]
click at [503, 177] on icon at bounding box center [501, 179] width 3 height 4
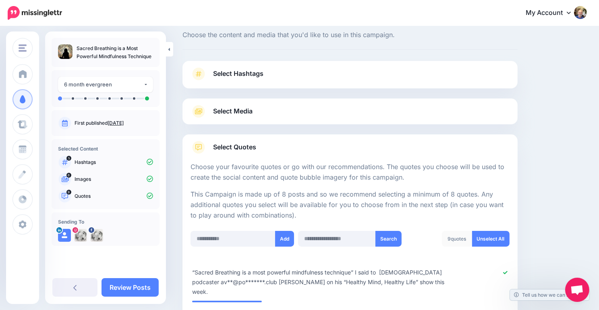
scroll to position [21, 0]
click at [350, 112] on link "Select Media" at bounding box center [350, 111] width 319 height 13
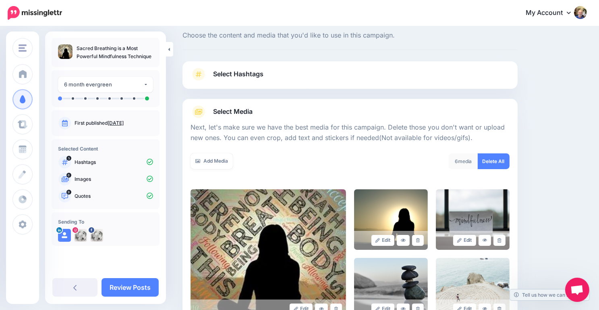
click at [351, 80] on link "Select Hashtags" at bounding box center [350, 78] width 319 height 21
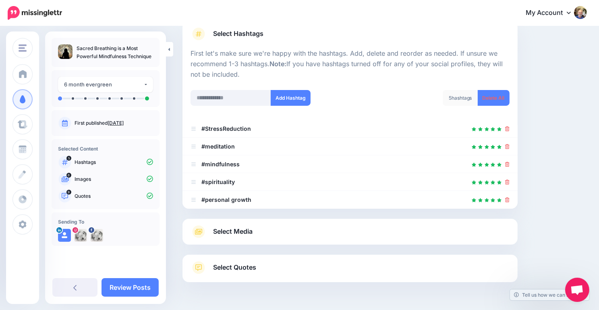
scroll to position [61, 0]
click at [279, 262] on link "Select Quotes" at bounding box center [350, 271] width 319 height 21
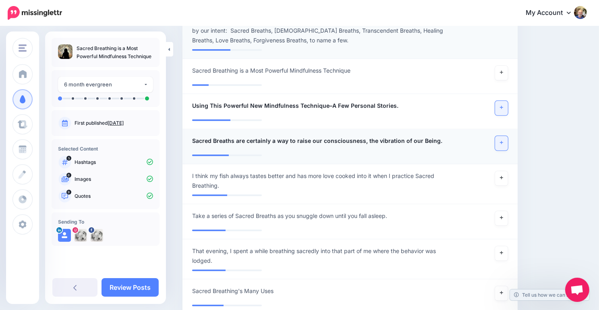
scroll to position [773, 0]
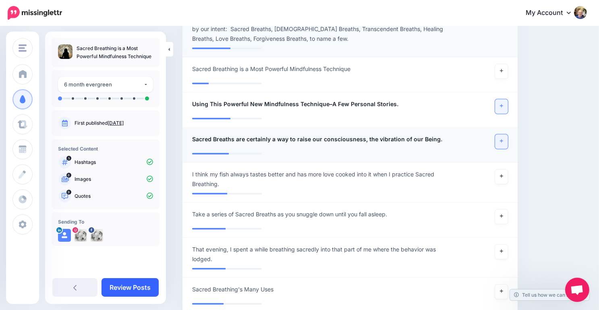
click at [134, 287] on link "Review Posts" at bounding box center [130, 287] width 57 height 19
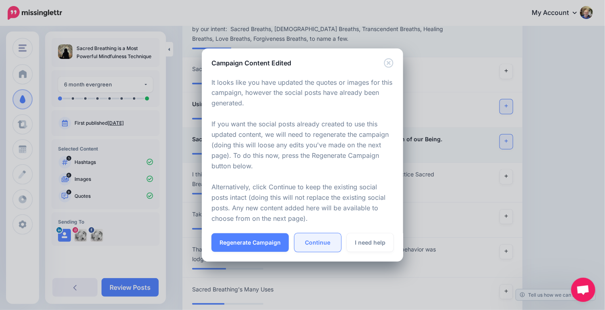
click at [315, 245] on link "Continue" at bounding box center [318, 242] width 47 height 19
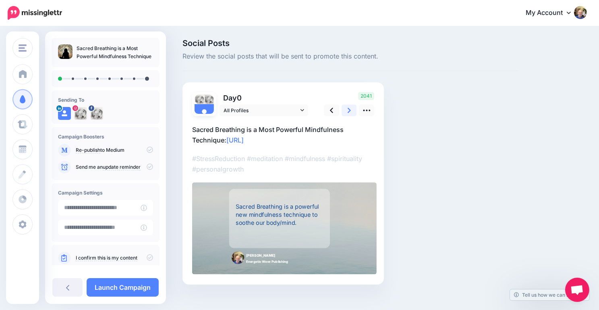
click at [345, 111] on link at bounding box center [349, 110] width 15 height 12
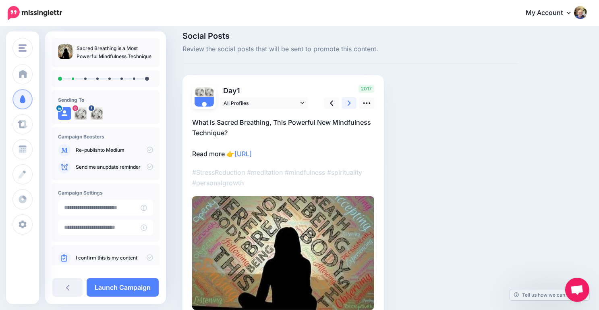
scroll to position [6, 0]
click at [347, 104] on link at bounding box center [349, 104] width 15 height 12
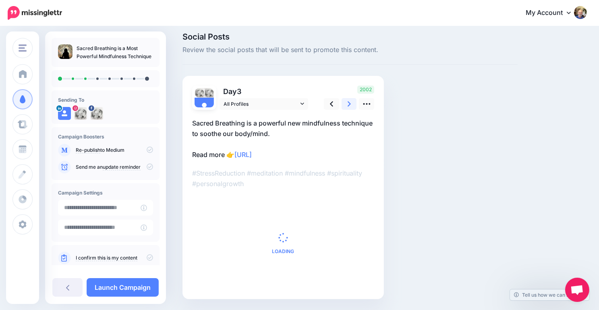
scroll to position [0, 0]
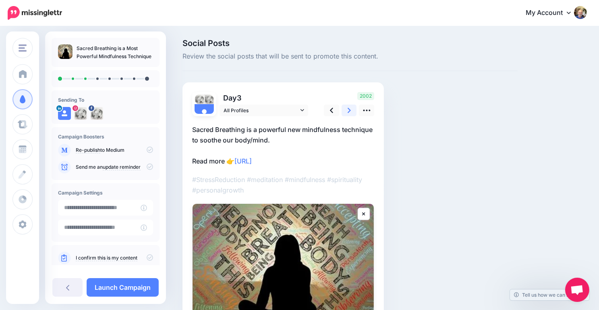
click at [350, 111] on icon at bounding box center [349, 110] width 3 height 8
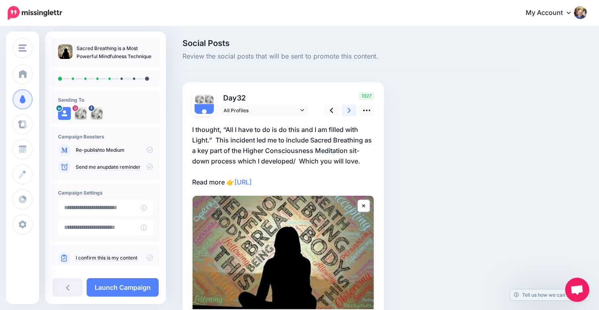
click at [350, 111] on icon at bounding box center [349, 110] width 3 height 8
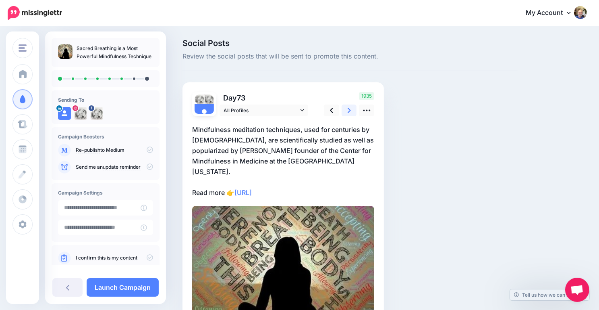
click at [350, 111] on icon at bounding box center [349, 110] width 3 height 8
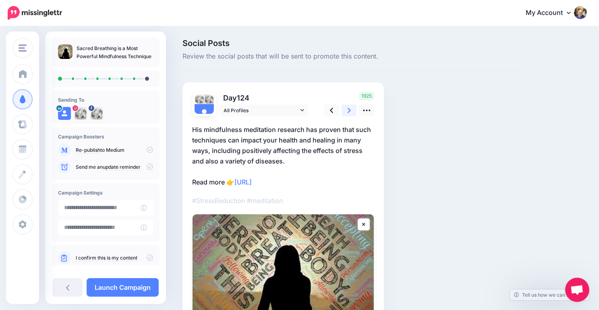
click at [350, 111] on icon at bounding box center [349, 110] width 3 height 8
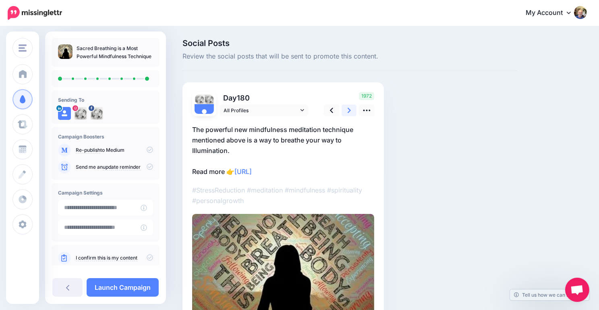
click at [349, 110] on icon at bounding box center [349, 110] width 3 height 8
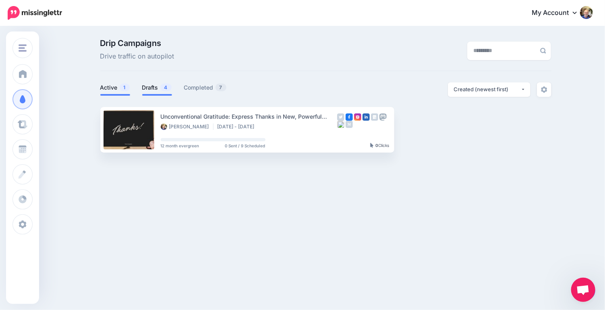
click at [153, 90] on link "Drafts 4" at bounding box center [157, 88] width 30 height 10
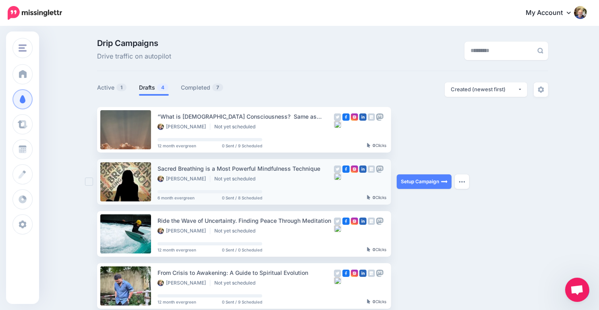
click at [268, 178] on div "[PERSON_NAME] Not yet scheduled" at bounding box center [246, 178] width 177 height 7
click at [418, 182] on link "Setup Campaign" at bounding box center [424, 181] width 55 height 15
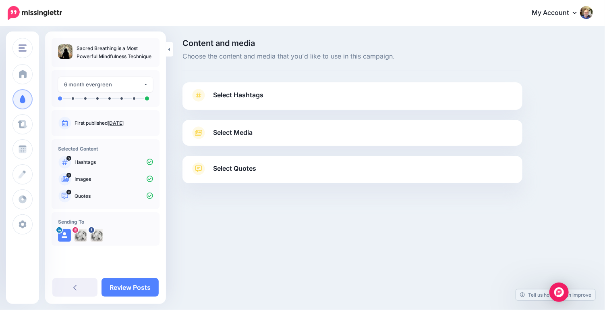
click at [247, 135] on span "Select Media" at bounding box center [233, 132] width 40 height 11
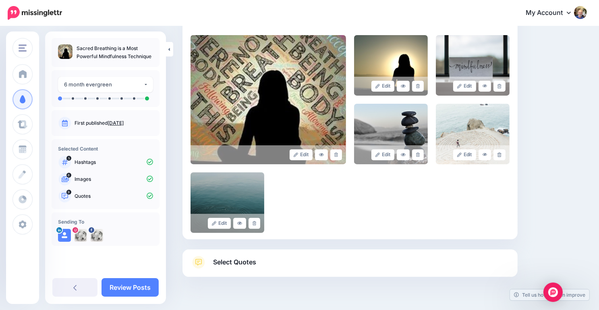
scroll to position [194, 0]
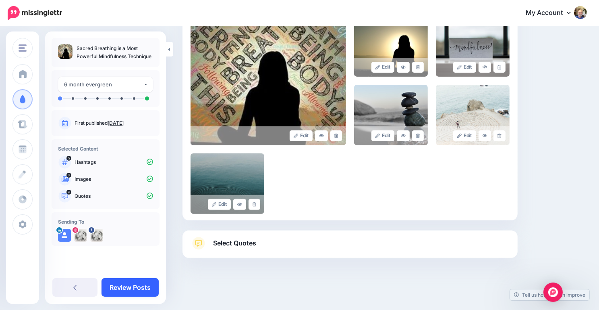
click at [132, 287] on link "Review Posts" at bounding box center [130, 287] width 57 height 19
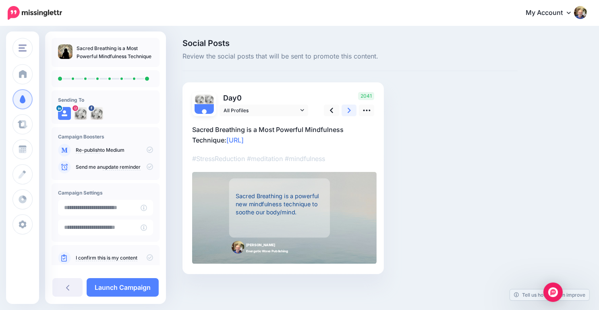
click at [345, 110] on link at bounding box center [349, 110] width 15 height 12
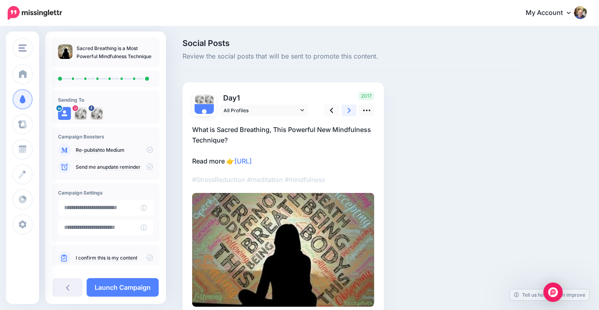
click at [345, 110] on link at bounding box center [349, 110] width 15 height 12
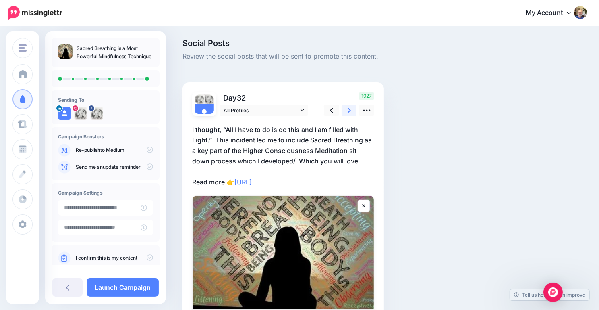
click at [345, 110] on link at bounding box center [349, 110] width 15 height 12
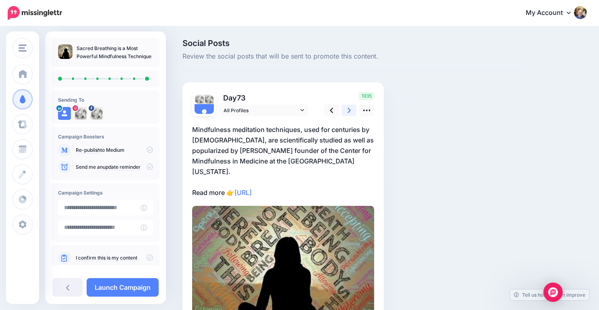
click at [345, 110] on link at bounding box center [349, 110] width 15 height 12
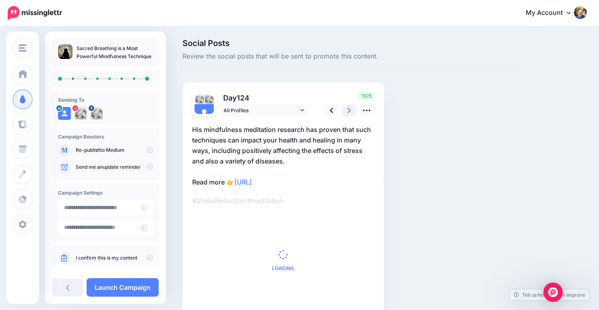
click at [345, 110] on link at bounding box center [349, 110] width 15 height 12
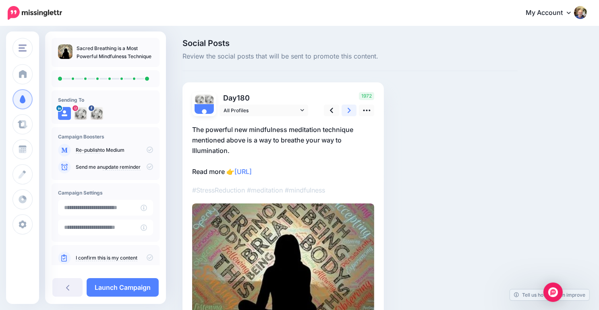
click at [345, 110] on link at bounding box center [349, 110] width 15 height 12
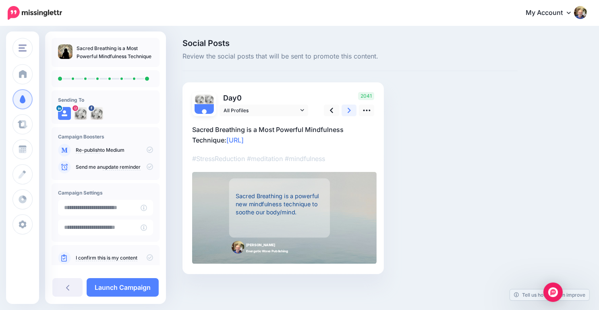
click at [345, 110] on link at bounding box center [349, 110] width 15 height 12
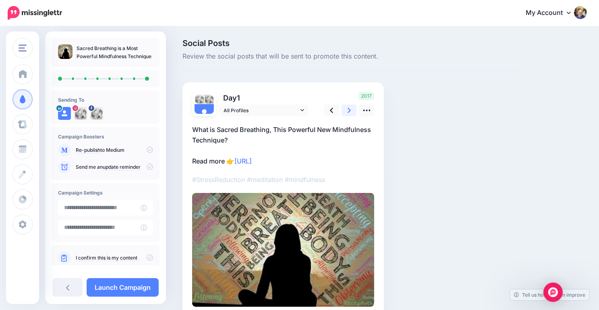
scroll to position [43, 0]
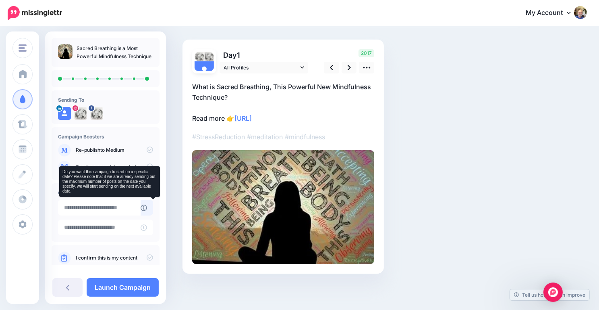
click at [147, 206] on icon at bounding box center [144, 207] width 6 height 6
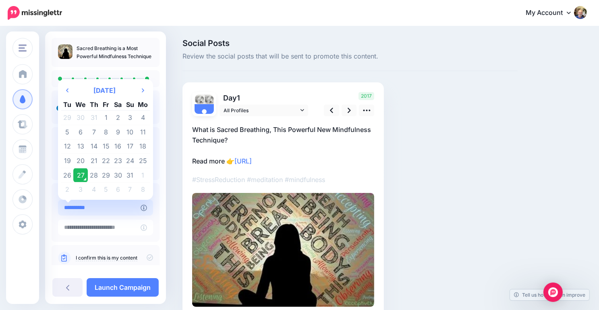
click at [128, 211] on input "**********" at bounding box center [99, 208] width 83 height 16
click at [105, 175] on td "29" at bounding box center [106, 175] width 12 height 15
type input "**********"
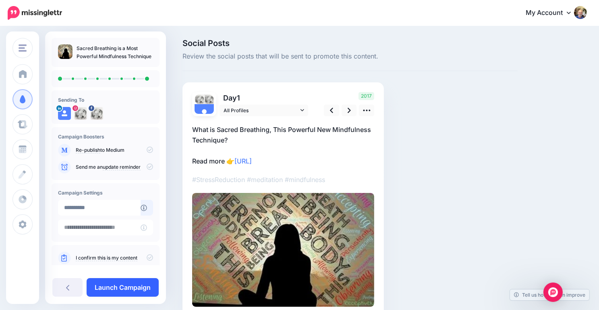
click at [127, 282] on link "Launch Campaign" at bounding box center [123, 287] width 72 height 19
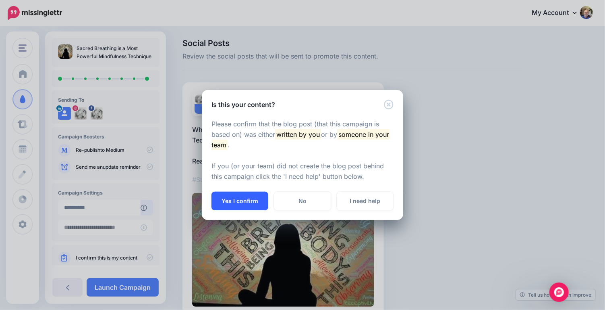
click at [233, 198] on button "Yes I confirm" at bounding box center [240, 200] width 57 height 19
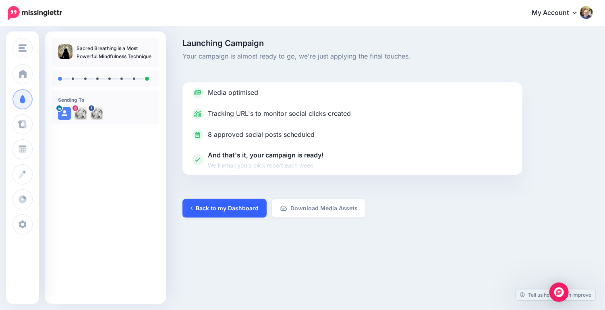
click at [234, 207] on link "Back to my Dashboard" at bounding box center [225, 208] width 84 height 19
